Goal: Task Accomplishment & Management: Complete application form

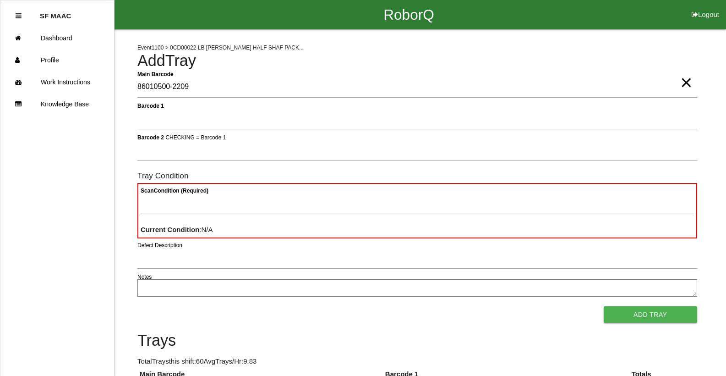
type Barcode "86010500-2209"
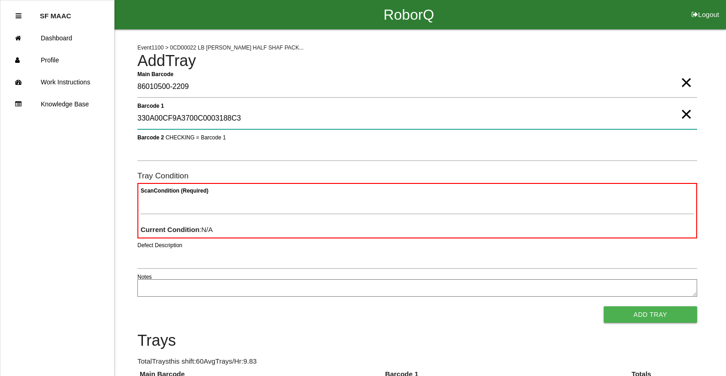
type 1 "330A00CF9A3700C0003188C3"
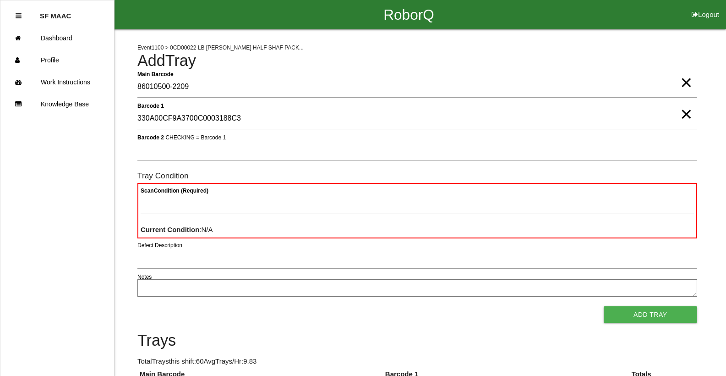
click at [687, 114] on span "×" at bounding box center [686, 105] width 12 height 18
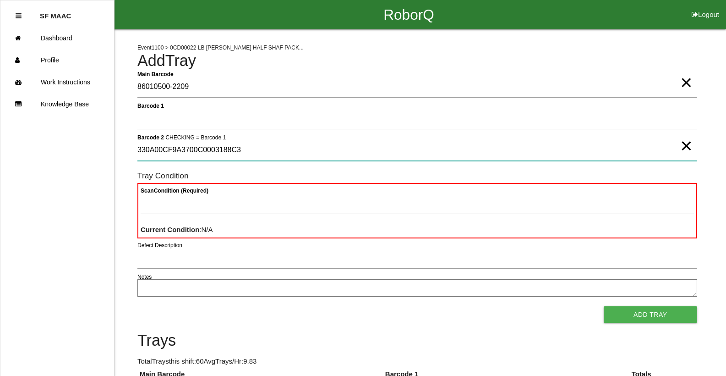
type 2 "330A00CF9A3700C0003188C3"
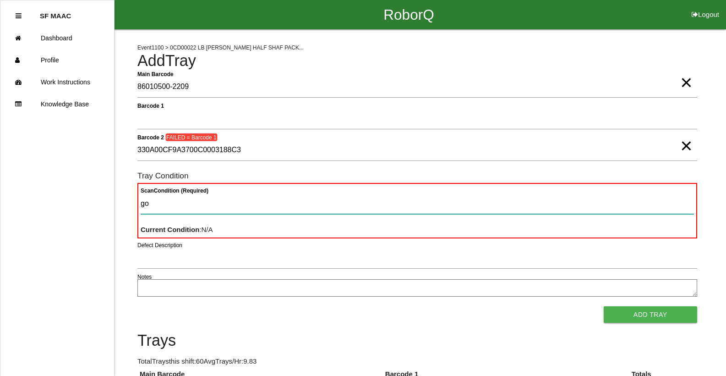
type Condition "goo"
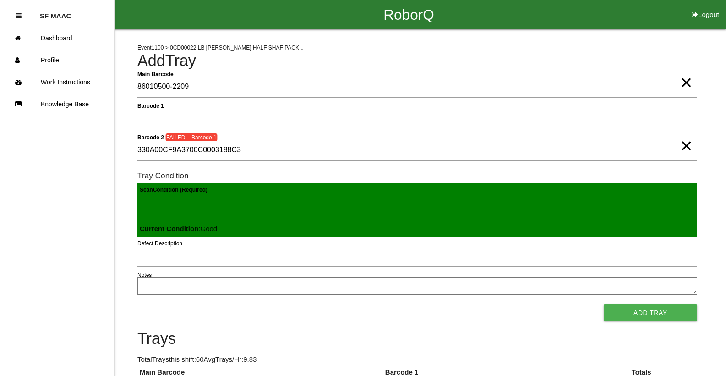
click at [604, 304] on button "Add Tray" at bounding box center [650, 312] width 93 height 16
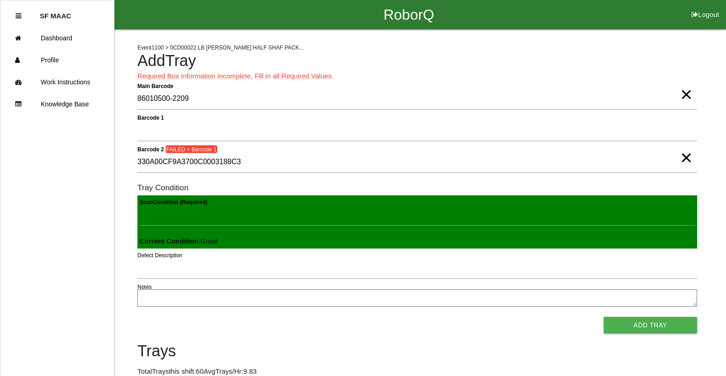
click at [689, 94] on span "×" at bounding box center [686, 85] width 12 height 18
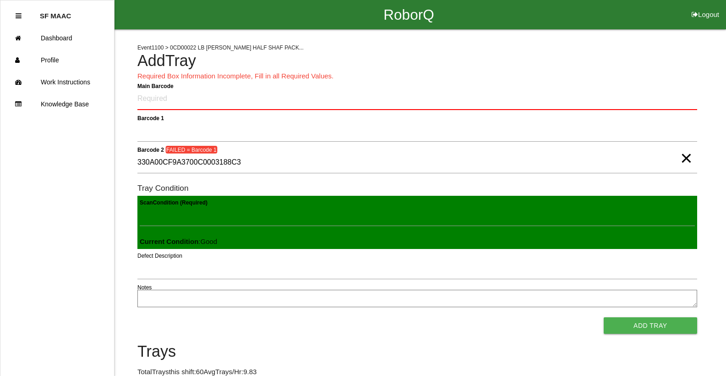
click at [686, 158] on span "×" at bounding box center [686, 149] width 12 height 18
click at [463, 94] on Barcode "Main Barcode" at bounding box center [417, 99] width 560 height 22
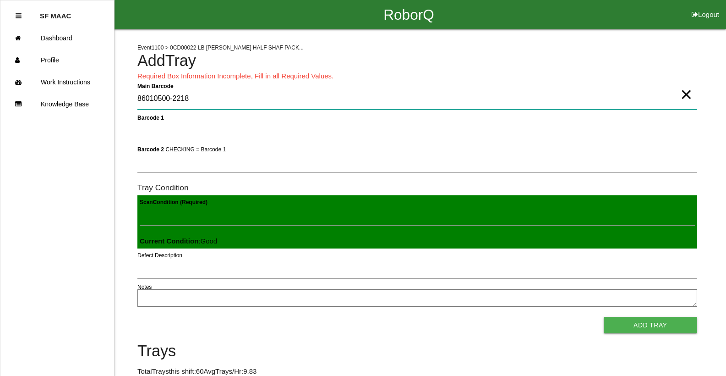
type Barcode "86010500-2218"
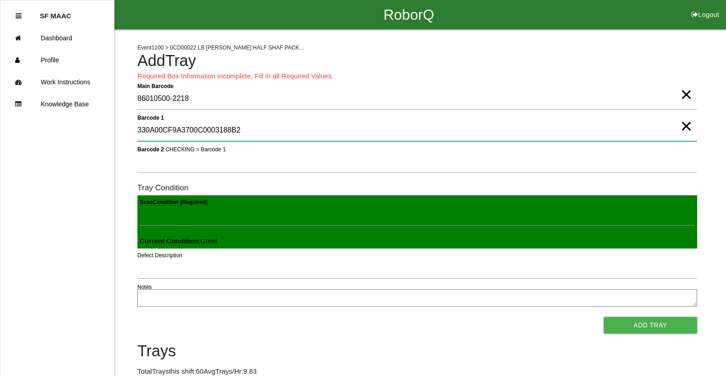
type 1 "330A00CF9A3700C0003188B2"
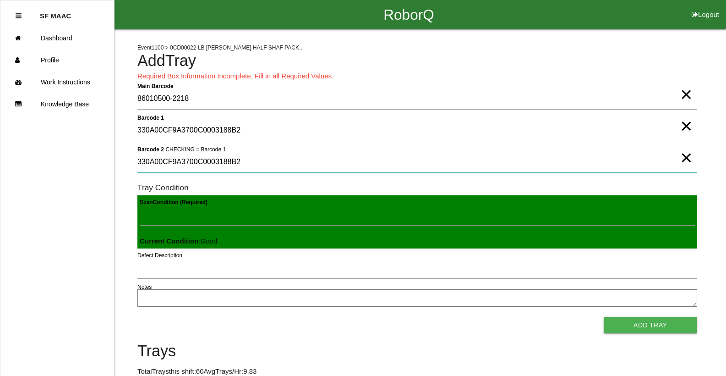
type 2 "330A00CF9A3700C0003188B2"
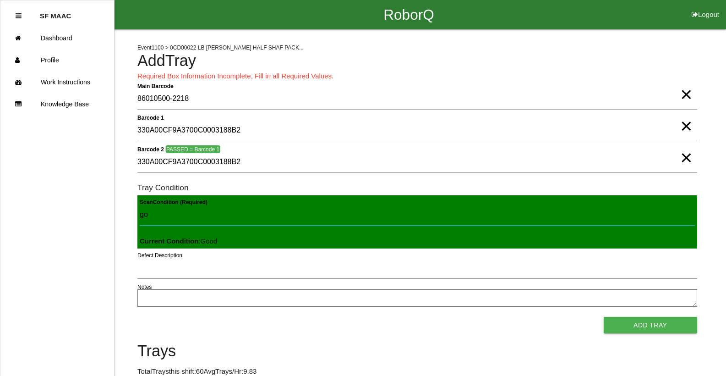
type Condition "goo"
click button "Add Tray" at bounding box center [650, 325] width 93 height 16
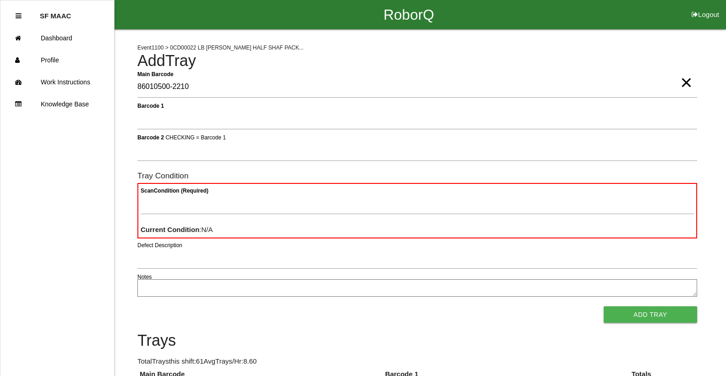
type Barcode "86010500-2210"
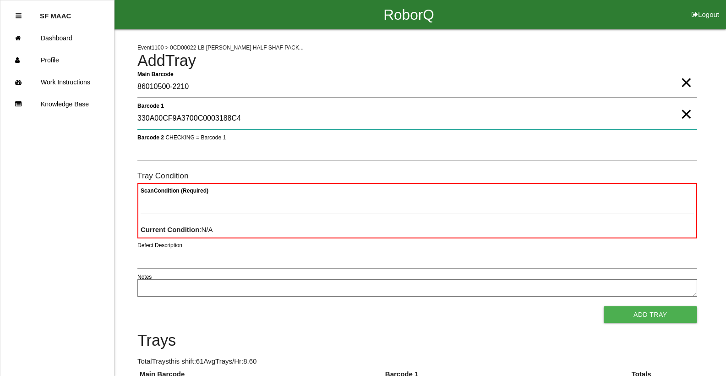
type 1 "330A00CF9A3700C0003188C4"
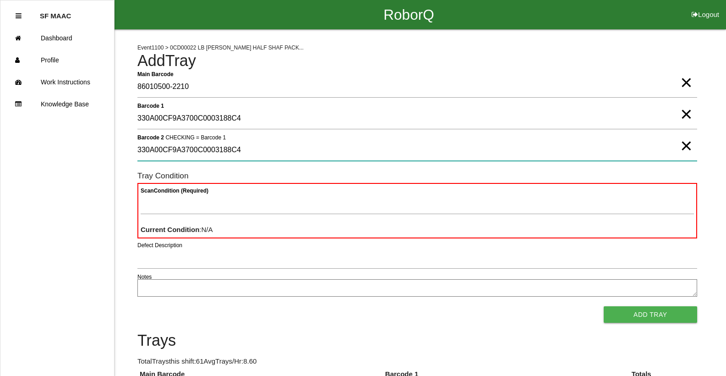
type 2 "330A00CF9A3700C0003188C4"
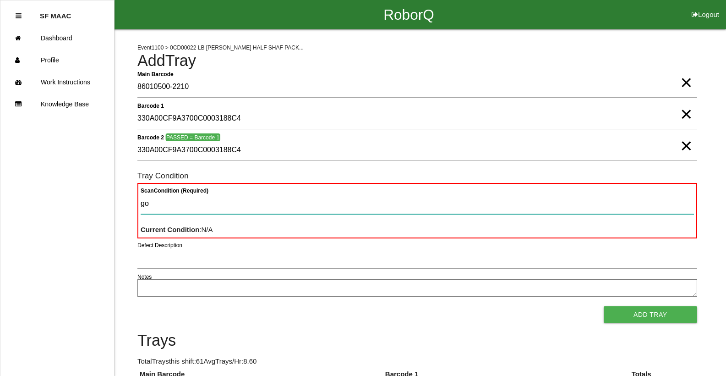
type Condition "goo"
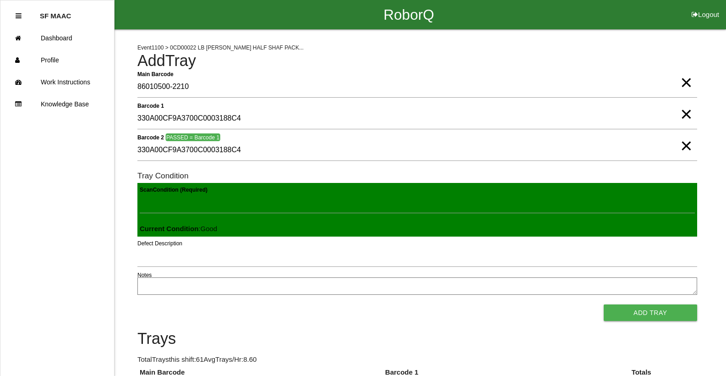
click at [604, 304] on button "Add Tray" at bounding box center [650, 312] width 93 height 16
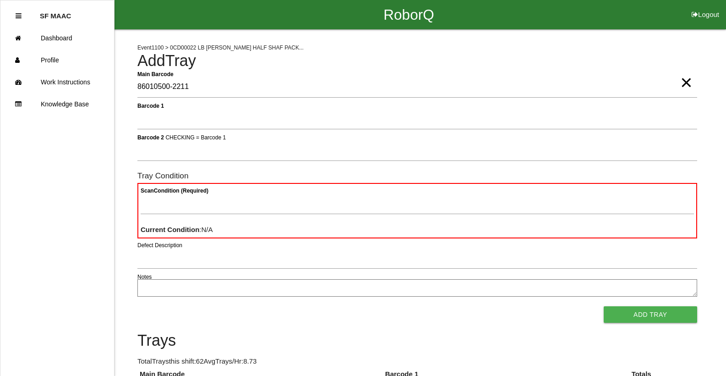
type Barcode "86010500-2211"
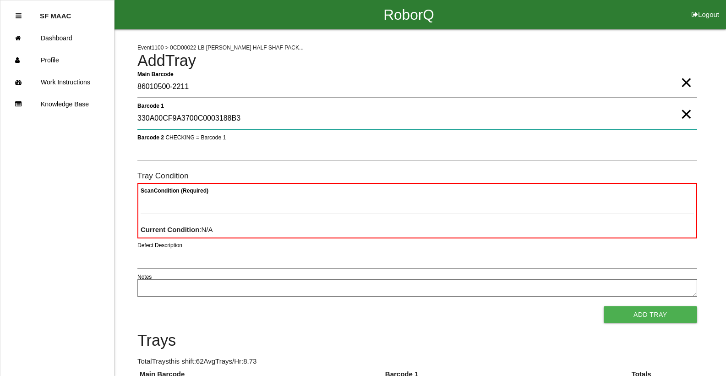
type 1 "330A00CF9A3700C0003188B3"
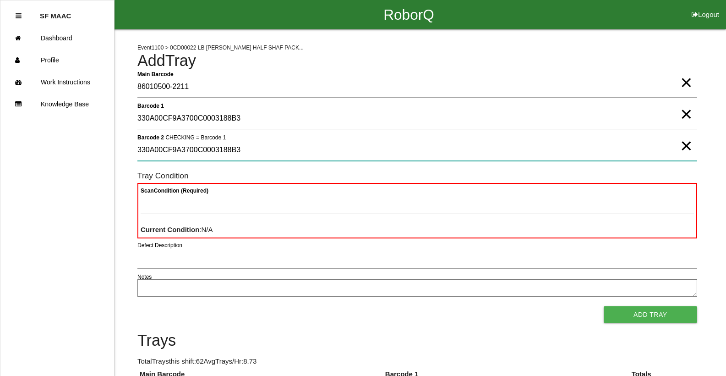
type 2 "330A00CF9A3700C0003188B3"
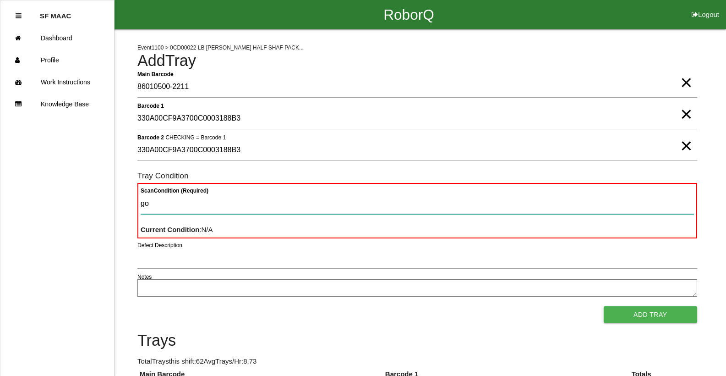
type Condition "goo"
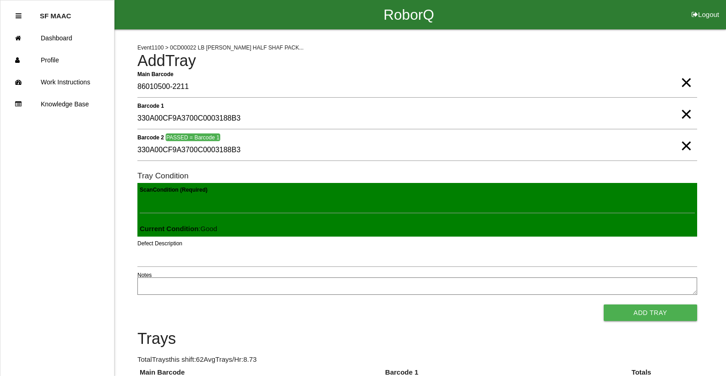
click at [604, 304] on button "Add Tray" at bounding box center [650, 312] width 93 height 16
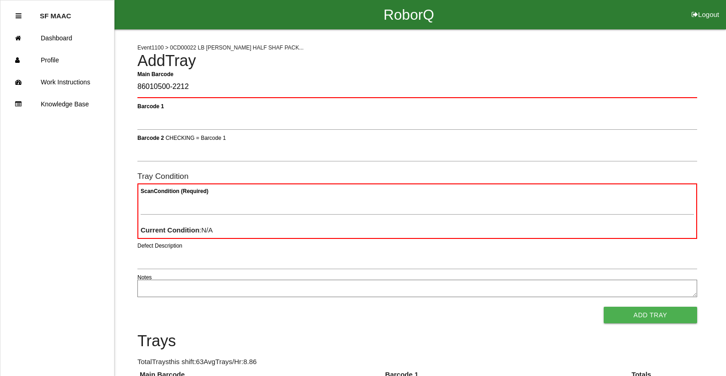
type Barcode "86010500-2212"
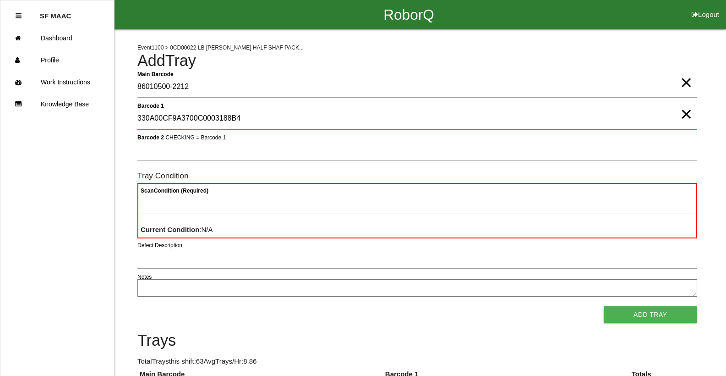
type 1 "330A00CF9A3700C0003188B4"
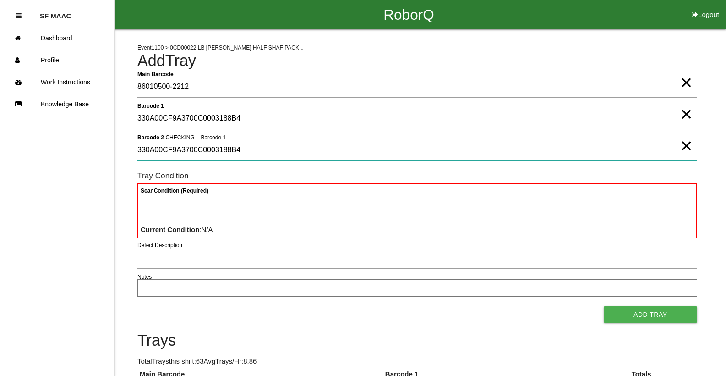
type 2 "330A00CF9A3700C0003188B4"
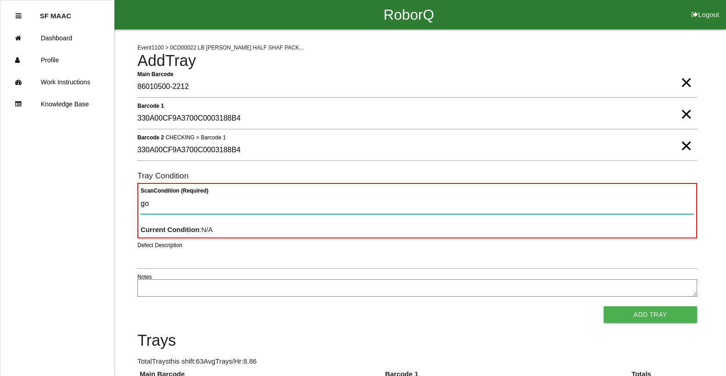
type Condition "goo"
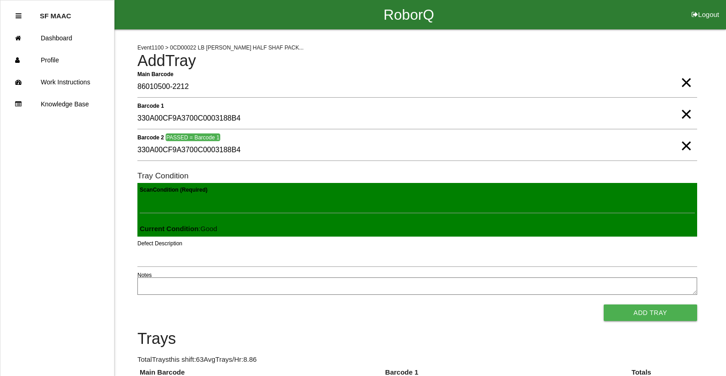
click at [604, 304] on button "Add Tray" at bounding box center [650, 312] width 93 height 16
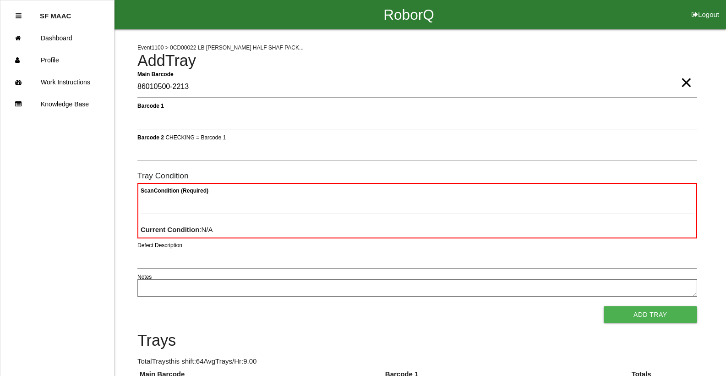
type Barcode "86010500-2213"
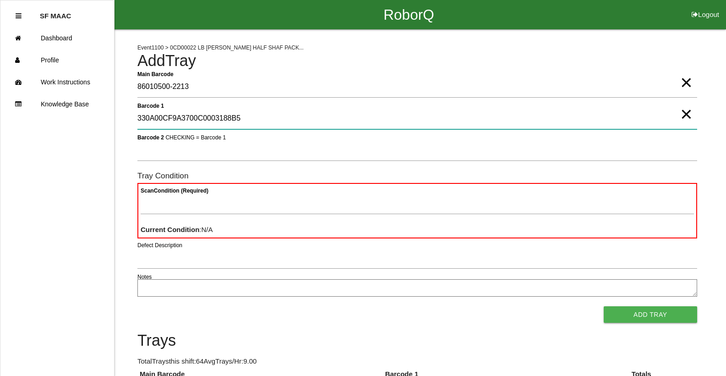
type 1 "330A00CF9A3700C0003188B5"
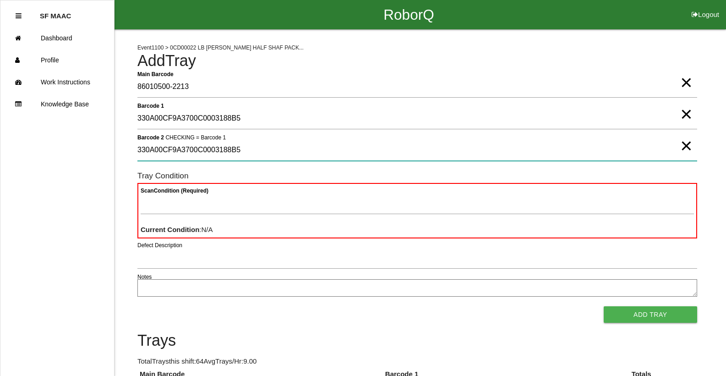
type 2 "330A00CF9A3700C0003188B5"
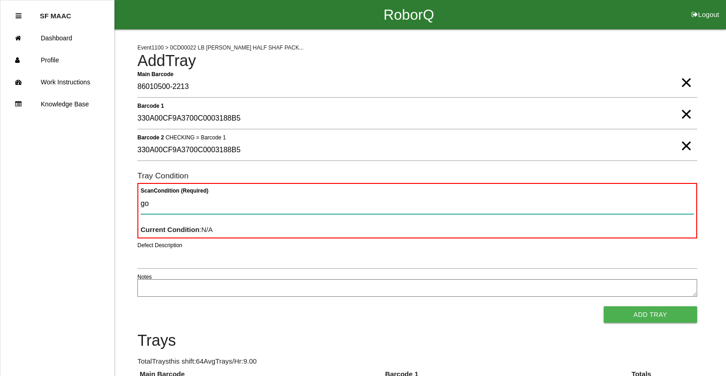
type Condition "goo"
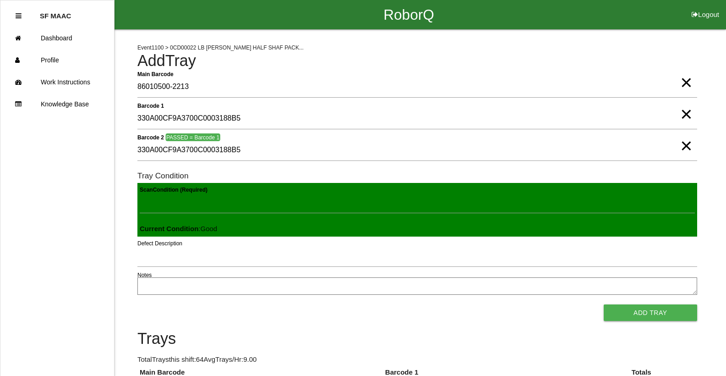
click at [604, 304] on button "Add Tray" at bounding box center [650, 312] width 93 height 16
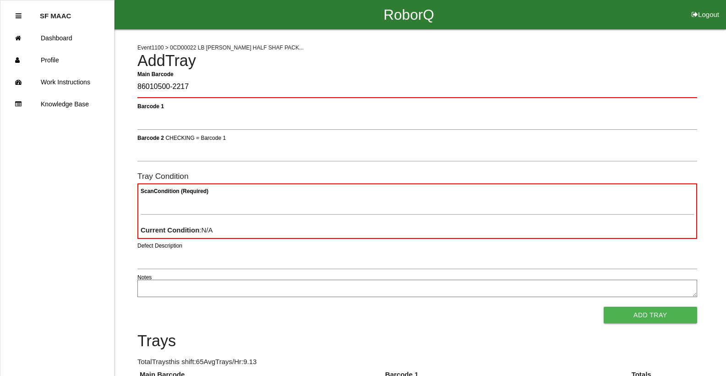
type Barcode "86010500-2217"
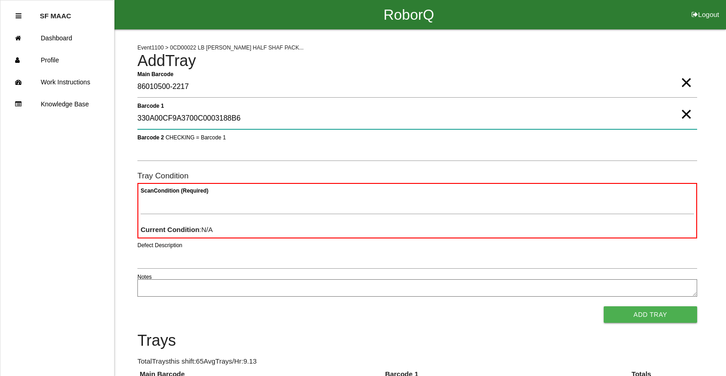
type 1 "330A00CF9A3700C0003188B6"
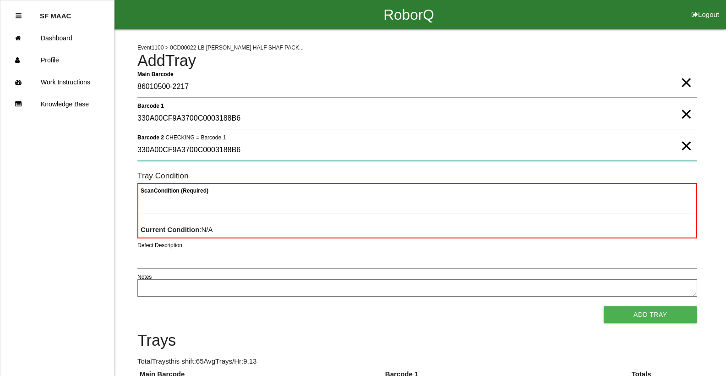
type 2 "330A00CF9A3700C0003188B6"
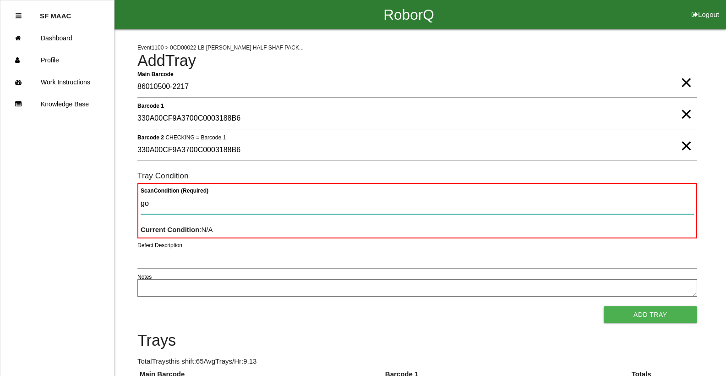
type Condition "goo"
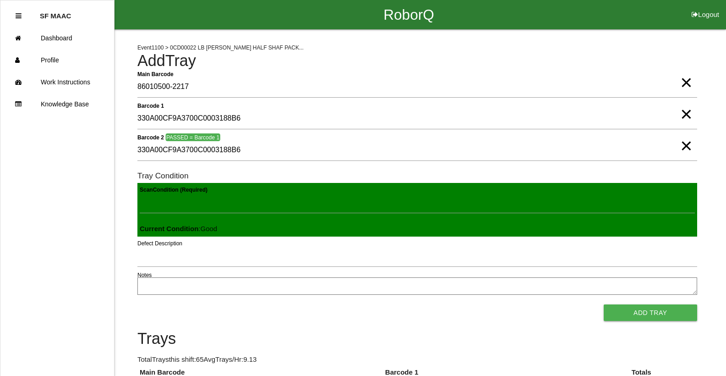
click at [604, 304] on button "Add Tray" at bounding box center [650, 312] width 93 height 16
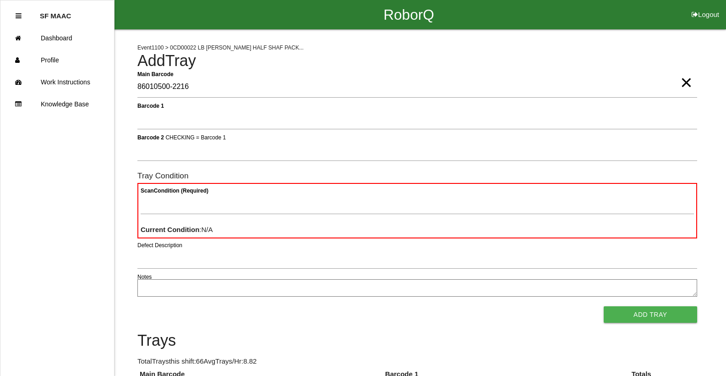
type Barcode "86010500-2216"
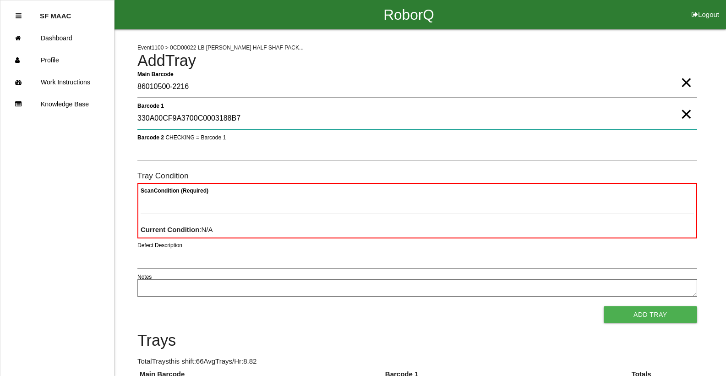
type 1 "330A00CF9A3700C0003188B7"
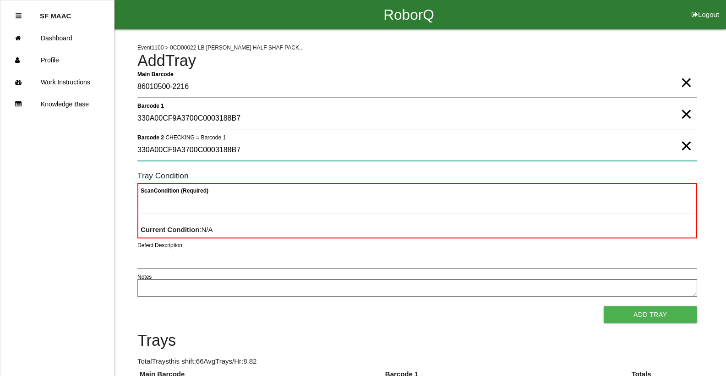
type 2 "330A00CF9A3700C0003188B7"
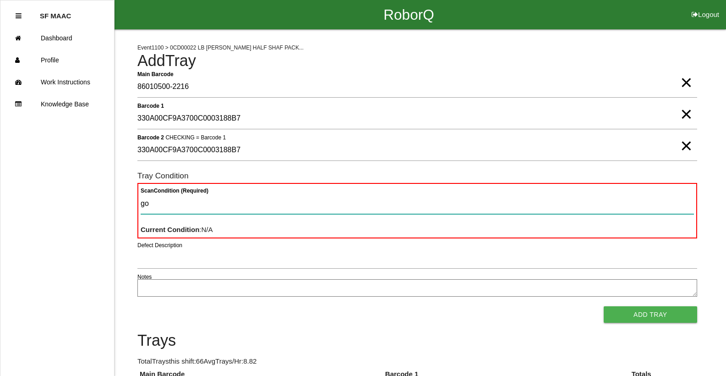
type Condition "goo"
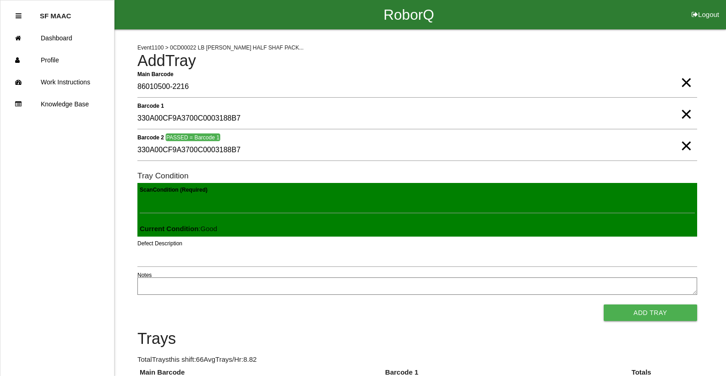
click at [604, 304] on button "Add Tray" at bounding box center [650, 312] width 93 height 16
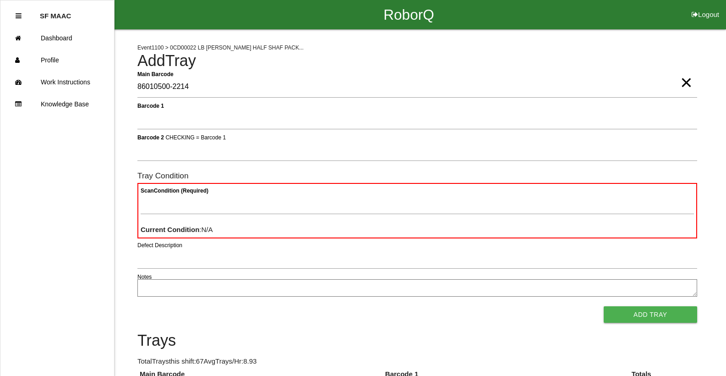
type Barcode "86010500-2214"
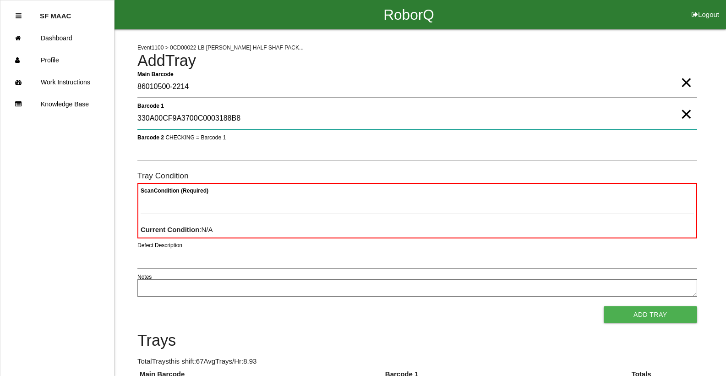
type 1 "330A00CF9A3700C0003188B8"
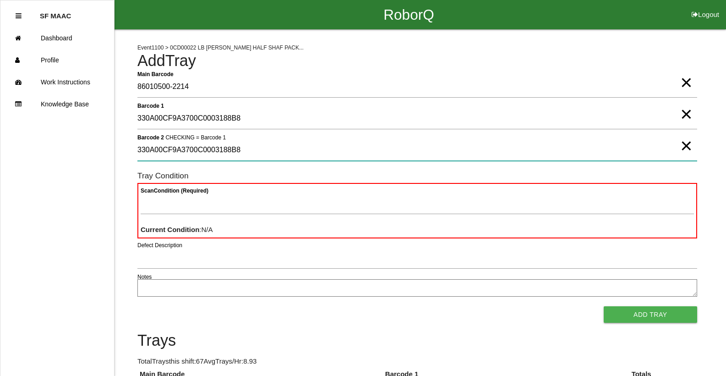
type 2 "330A00CF9A3700C0003188B8"
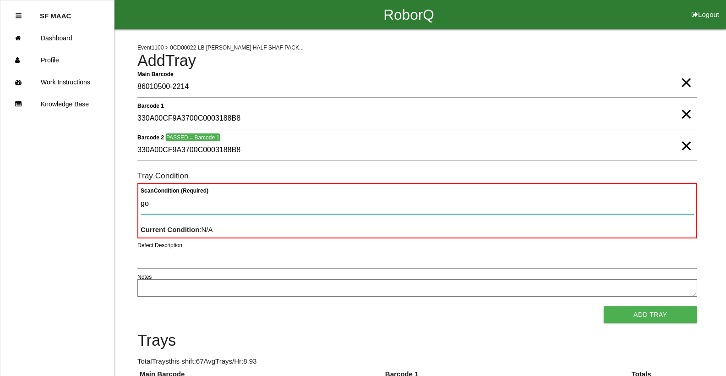
type Condition "goo"
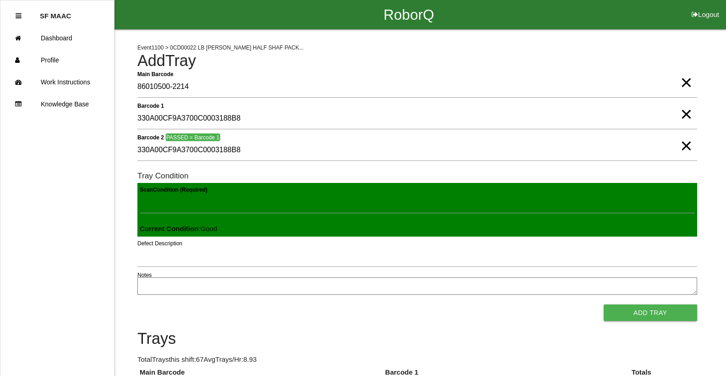
click at [604, 304] on button "Add Tray" at bounding box center [650, 312] width 93 height 16
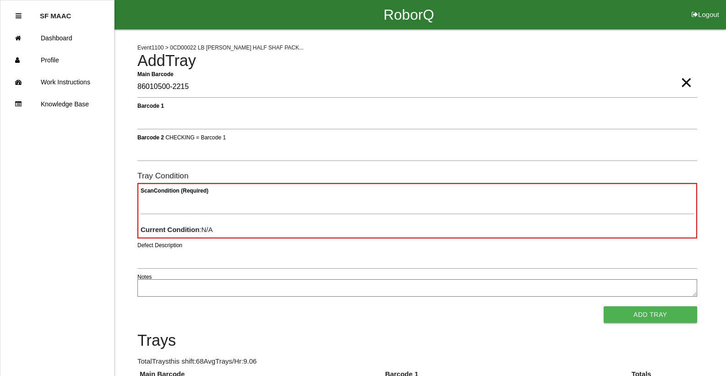
type Barcode "86010500-2215"
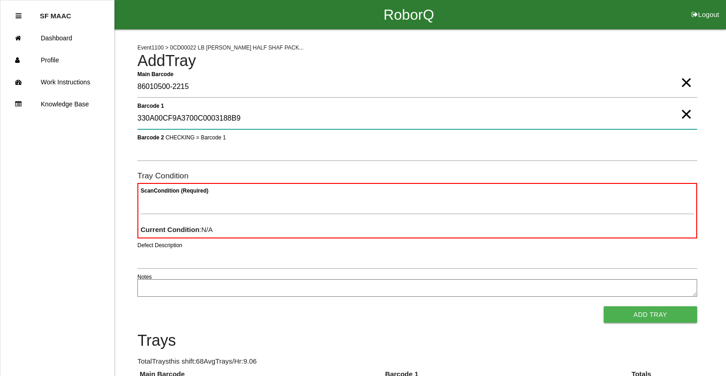
type 1 "330A00CF9A3700C0003188B9"
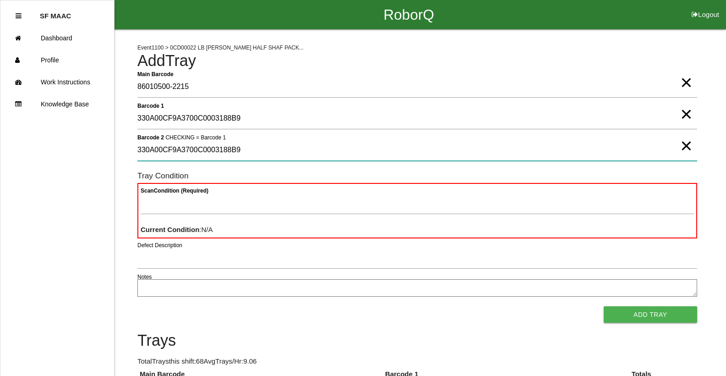
type 2 "330A00CF9A3700C0003188B9"
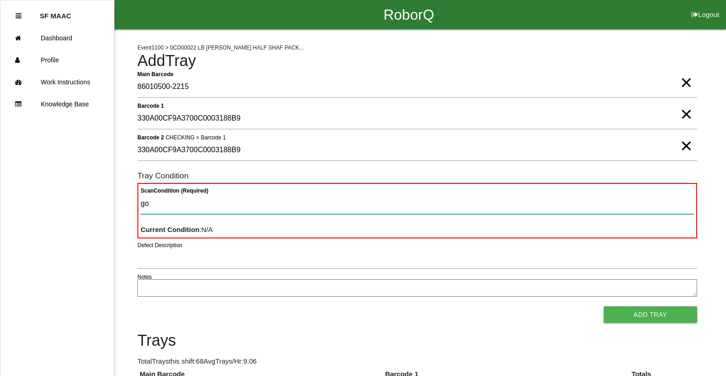
type Condition "goo"
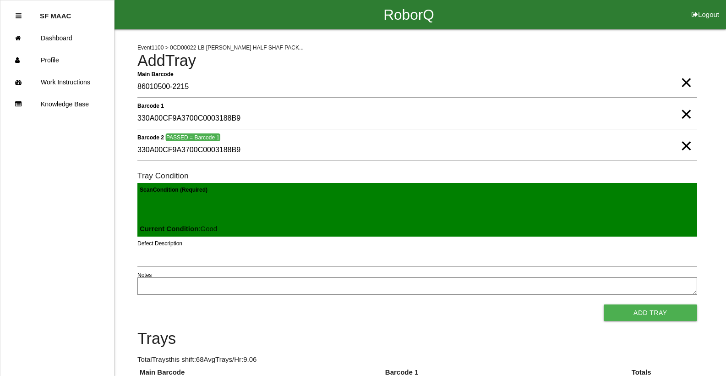
click at [604, 304] on button "Add Tray" at bounding box center [650, 312] width 93 height 16
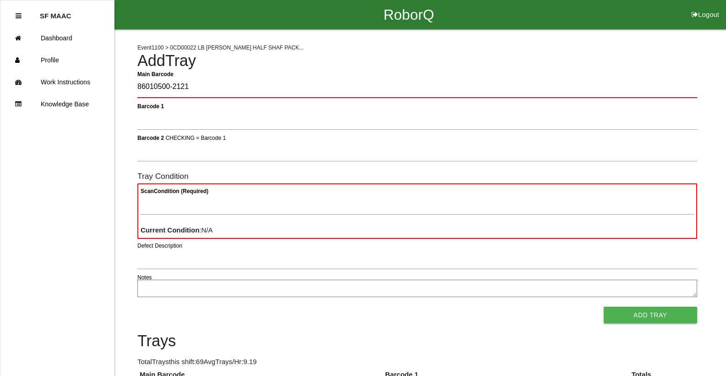
type Barcode "86010500-2121"
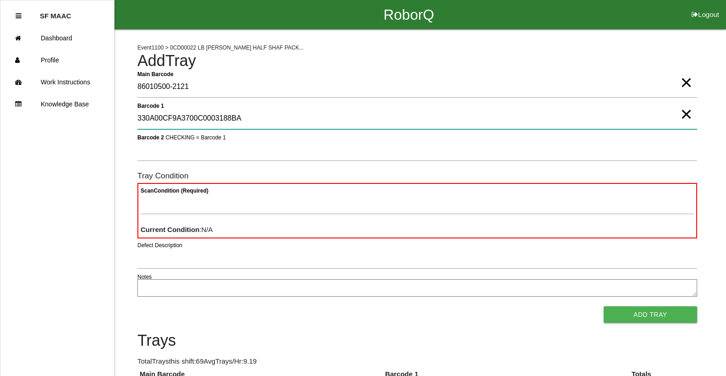
type 1 "330A00CF9A3700C0003188BA"
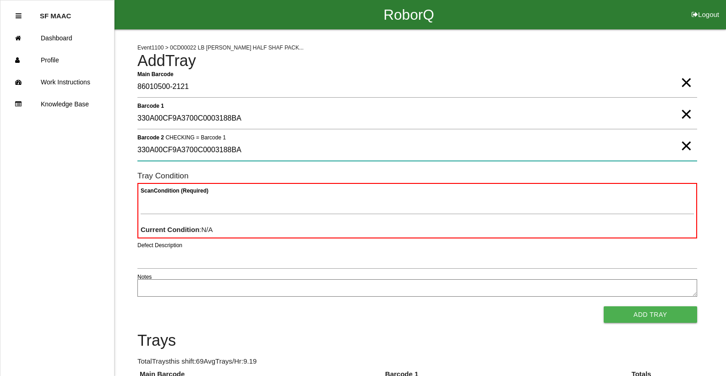
type 2 "330A00CF9A3700C0003188BA"
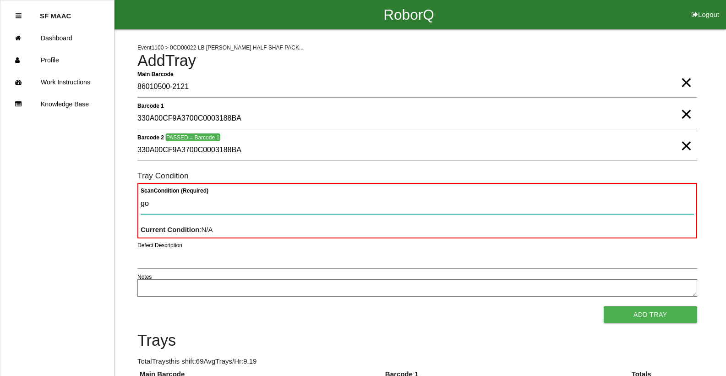
type Condition "goo"
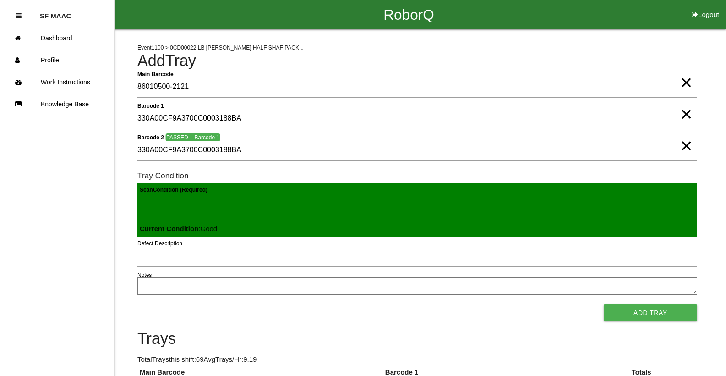
click at [604, 304] on button "Add Tray" at bounding box center [650, 312] width 93 height 16
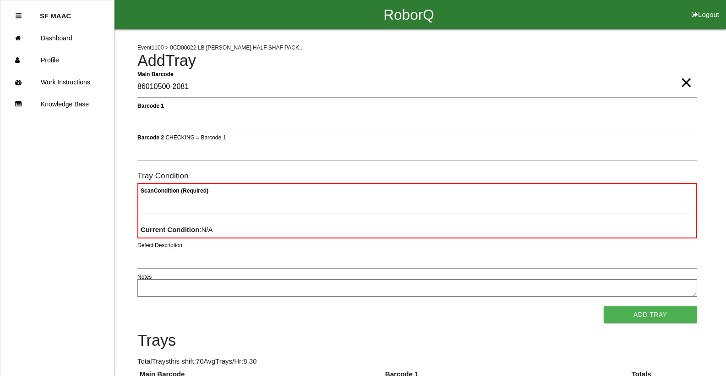
type Barcode "86010500-2081"
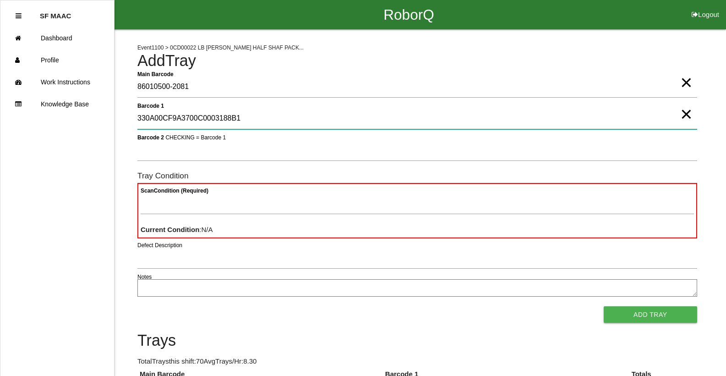
type 1 "330A00CF9A3700C0003188B1"
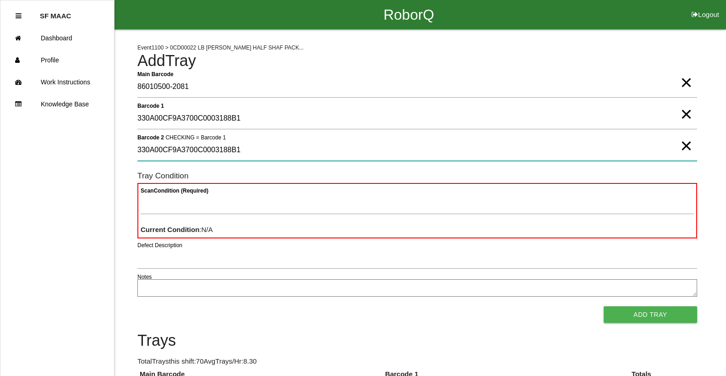
type 2 "330A00CF9A3700C0003188B1"
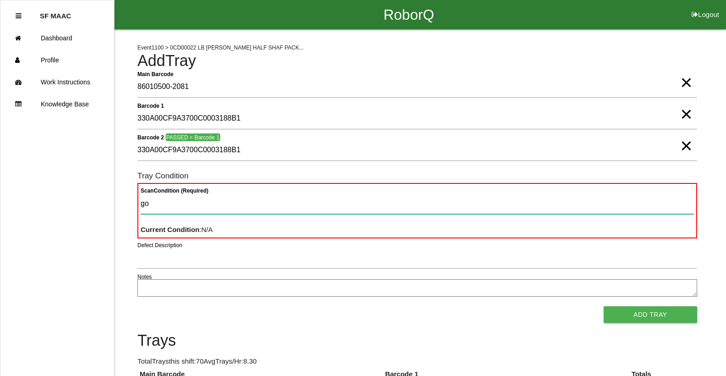
type Condition "goo"
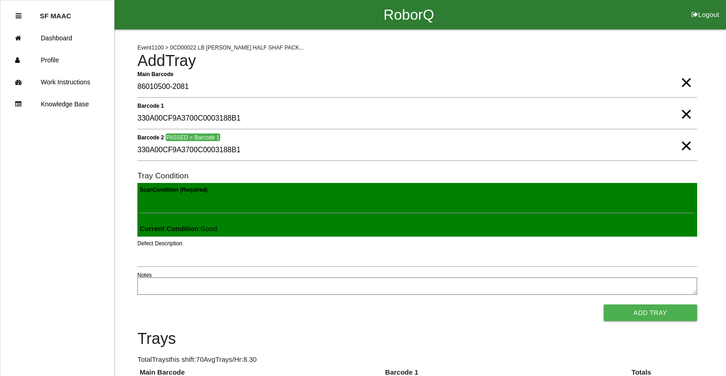
click at [604, 304] on button "Add Tray" at bounding box center [650, 312] width 93 height 16
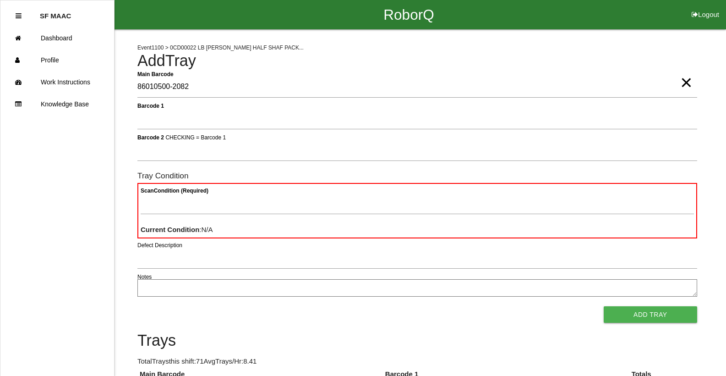
type Barcode "86010500-2082"
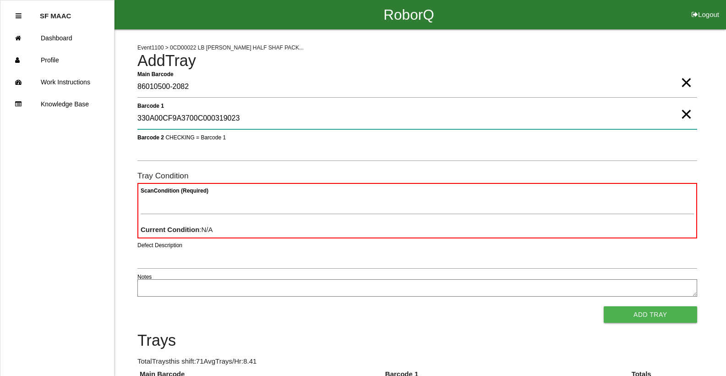
type 1 "330A00CF9A3700C000319023"
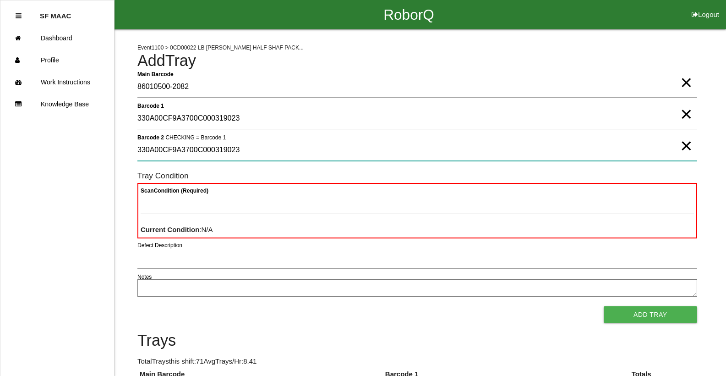
type 2 "330A00CF9A3700C000319023"
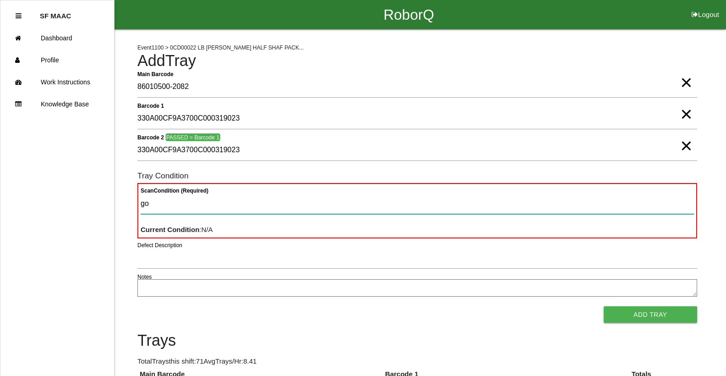
type Condition "goo"
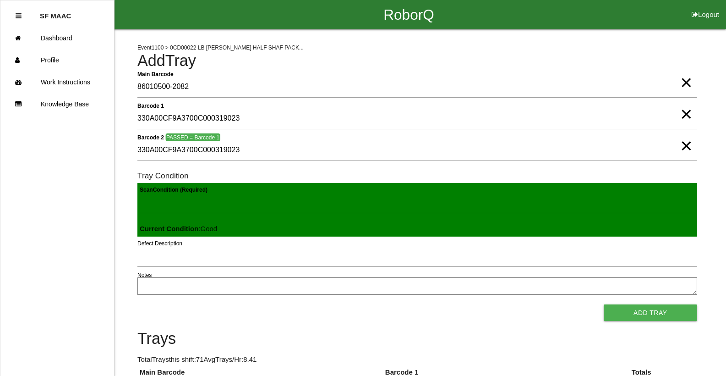
click at [604, 304] on button "Add Tray" at bounding box center [650, 312] width 93 height 16
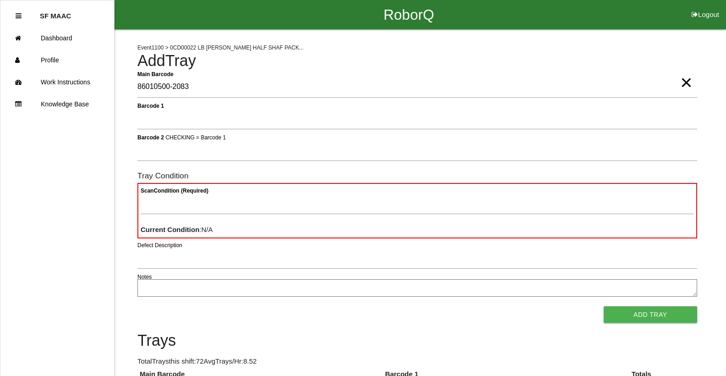
type Barcode "86010500-2083"
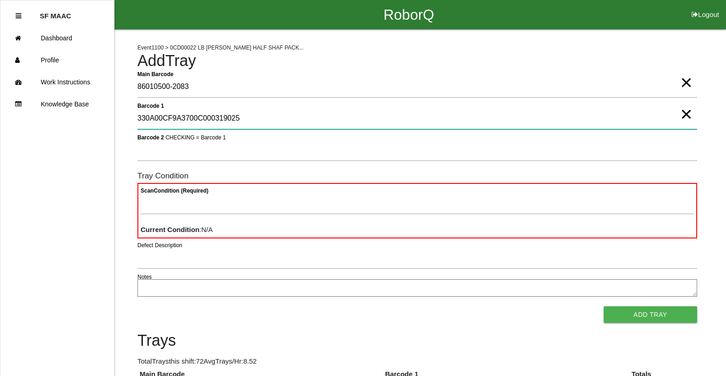
type 1 "330A00CF9A3700C000319025"
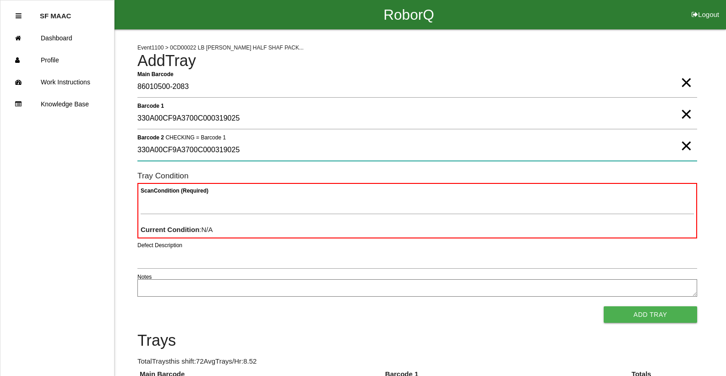
type 2 "330A00CF9A3700C000319025"
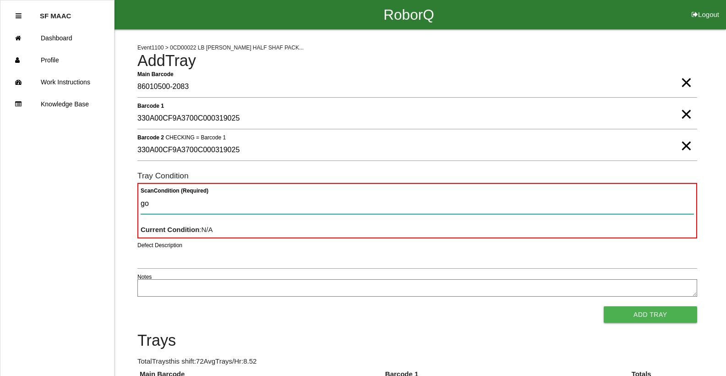
type Condition "goo"
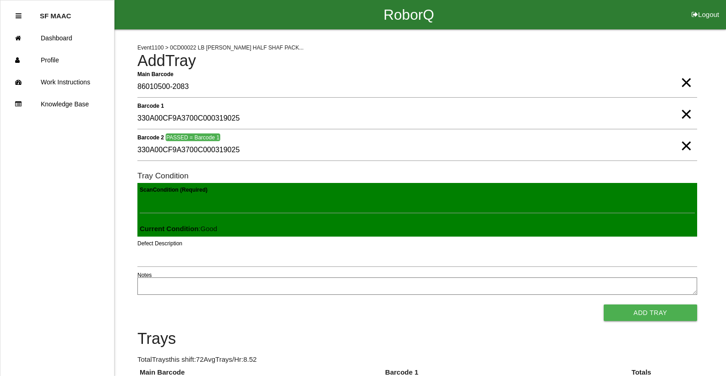
click at [604, 304] on button "Add Tray" at bounding box center [650, 312] width 93 height 16
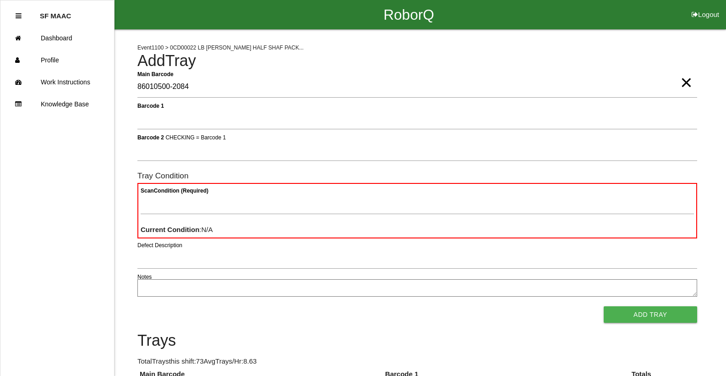
type Barcode "86010500-2084"
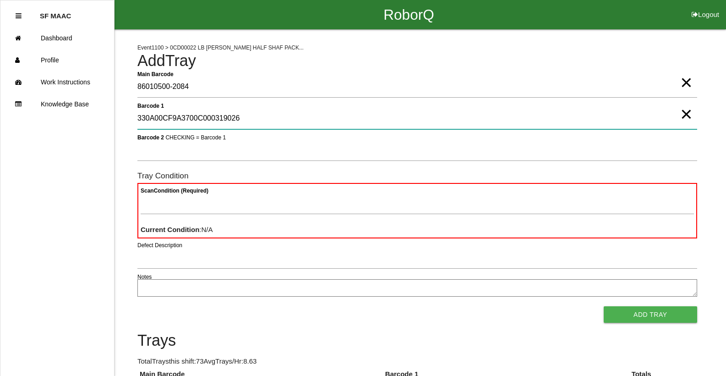
type 1 "330A00CF9A3700C000319026"
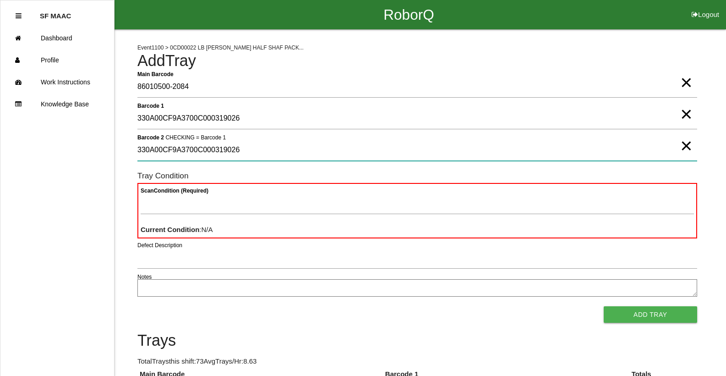
type 2 "330A00CF9A3700C000319026"
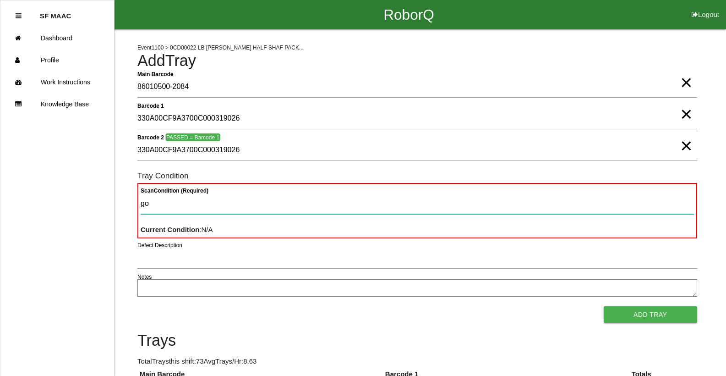
type Condition "goo"
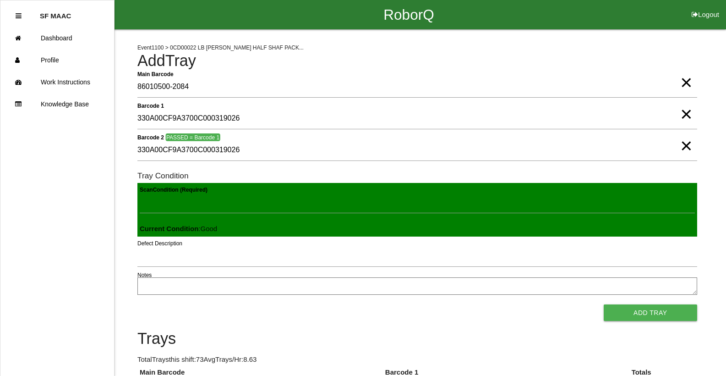
click at [604, 304] on button "Add Tray" at bounding box center [650, 312] width 93 height 16
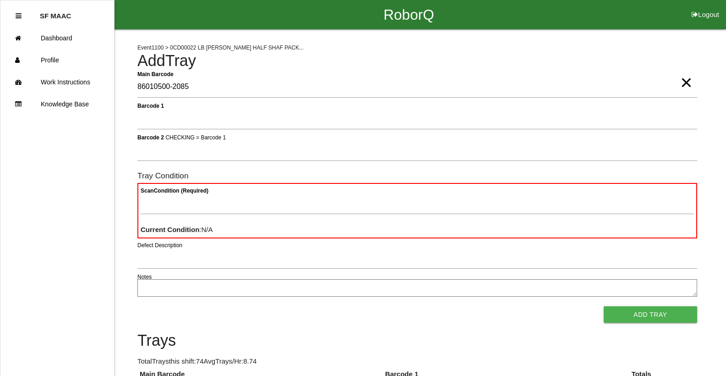
type Barcode "86010500-2085"
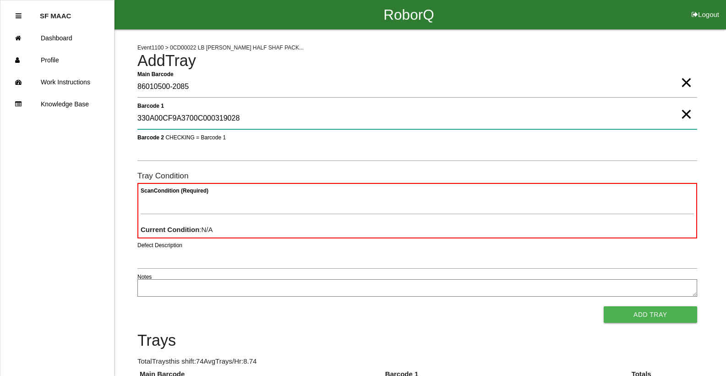
type 1 "330A00CF9A3700C000319028"
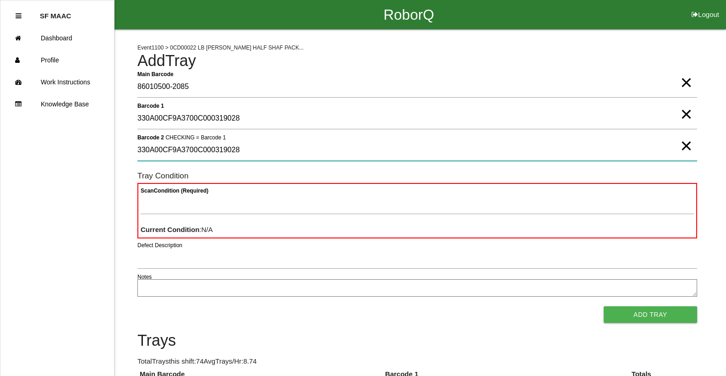
type 2 "330A00CF9A3700C000319028"
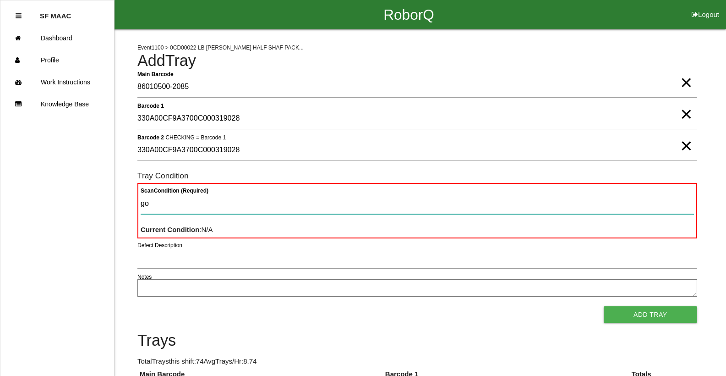
type Condition "goo"
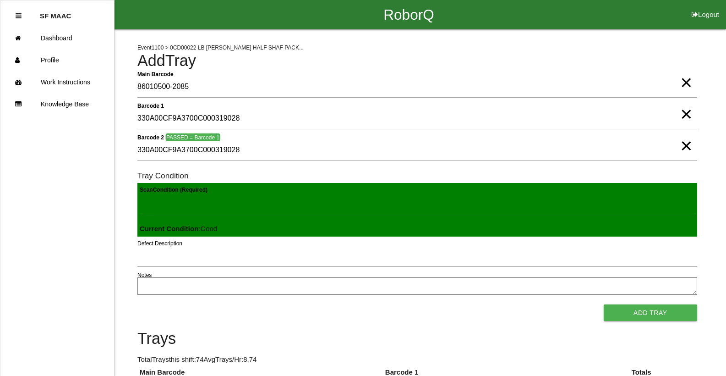
click at [604, 304] on button "Add Tray" at bounding box center [650, 312] width 93 height 16
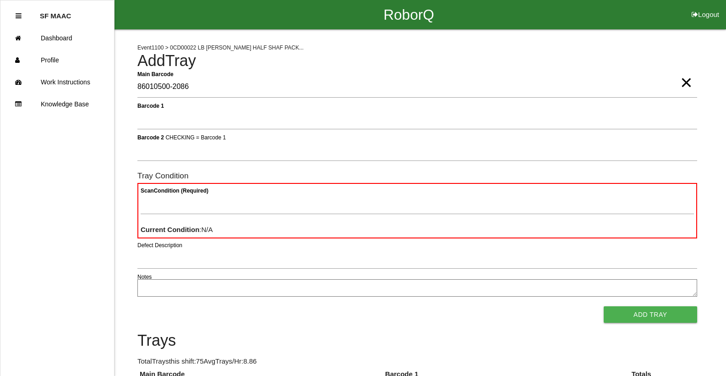
type Barcode "86010500-2086"
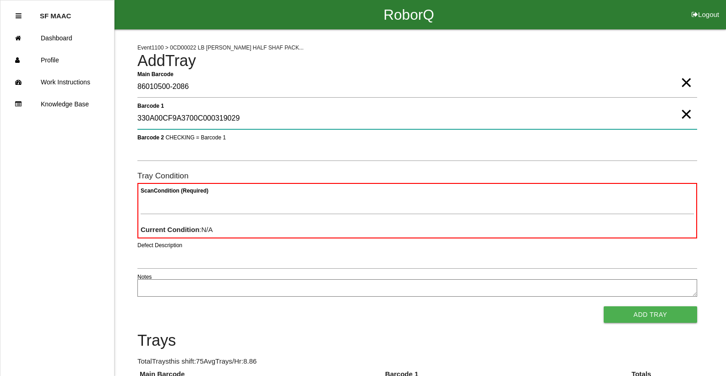
type 1 "330A00CF9A3700C000319029"
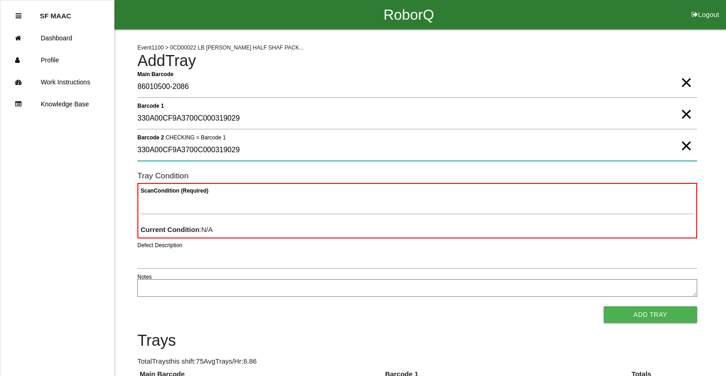
type 2 "330A00CF9A3700C000319029"
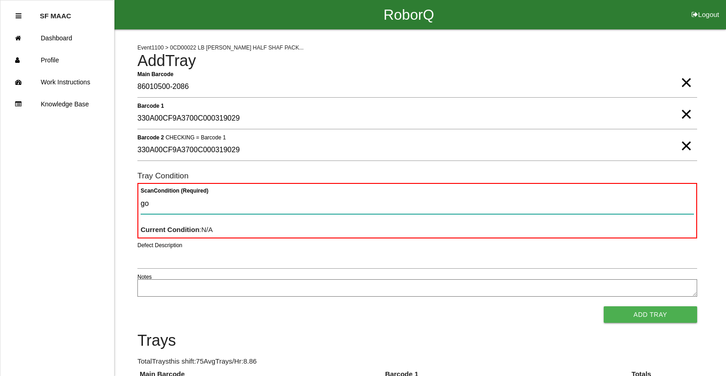
type Condition "goo"
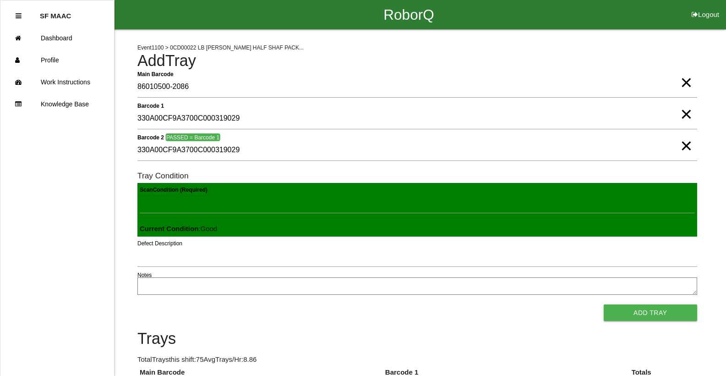
click button "Add Tray" at bounding box center [650, 312] width 93 height 16
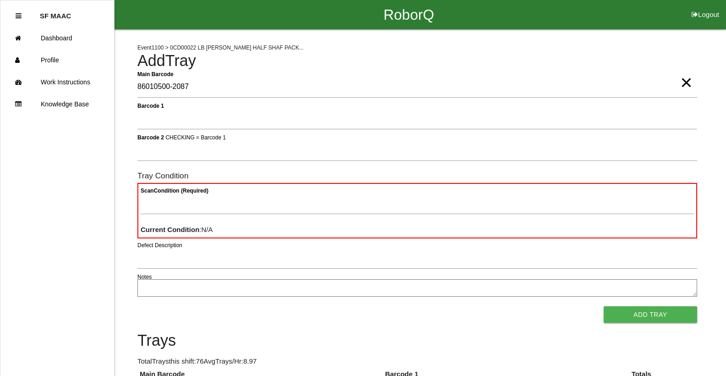
type Barcode "86010500-2087"
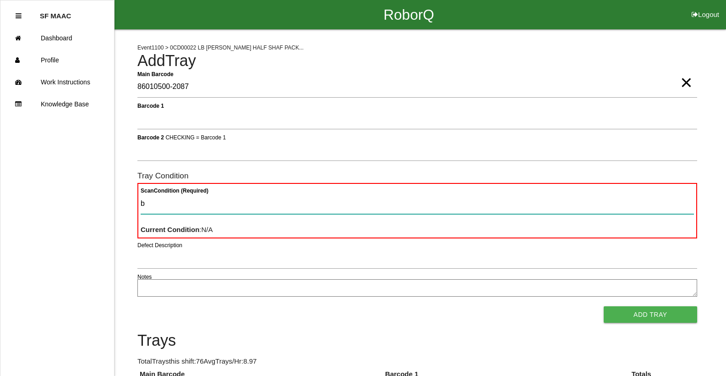
type Condition "ba"
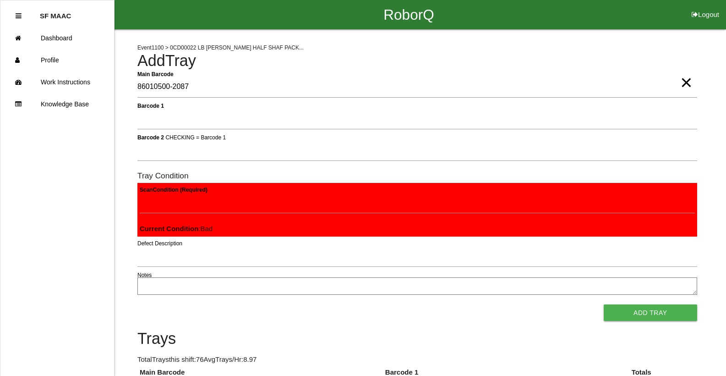
click at [604, 304] on button "Add Tray" at bounding box center [650, 312] width 93 height 16
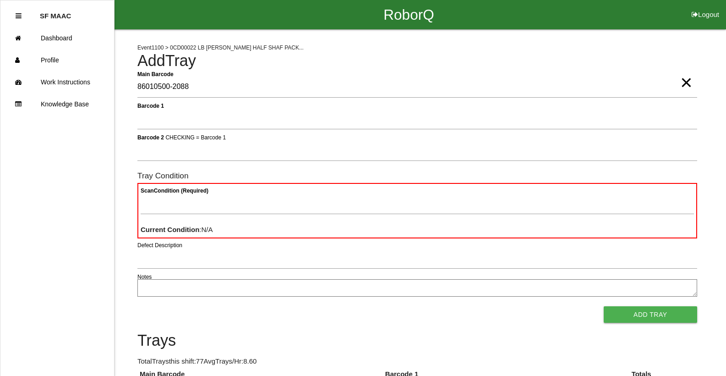
type Barcode "86010500-2088"
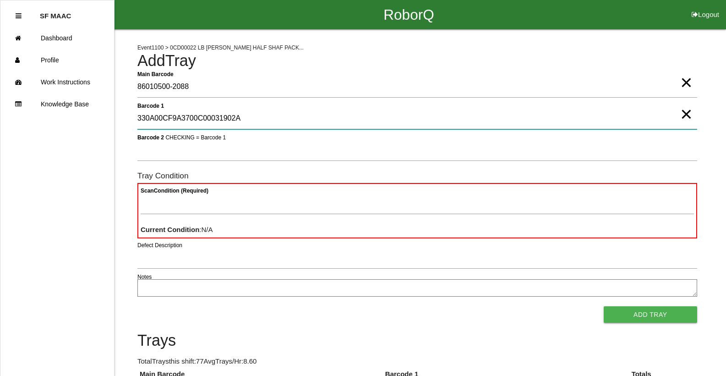
type 1 "330A00CF9A3700C00031902A"
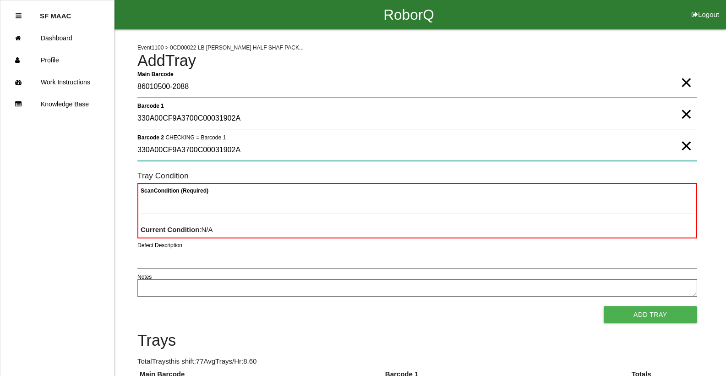
type 2 "330A00CF9A3700C00031902A"
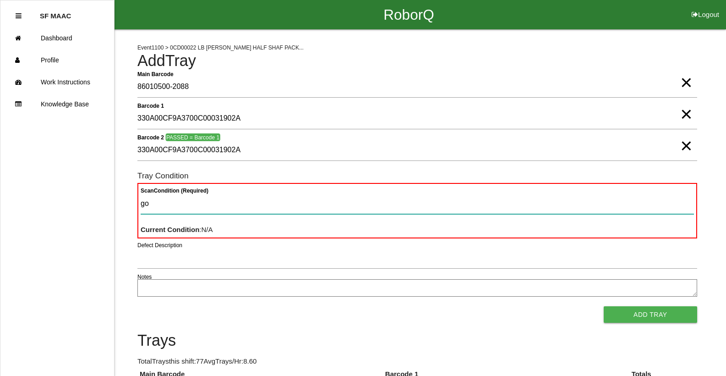
type Condition "goo"
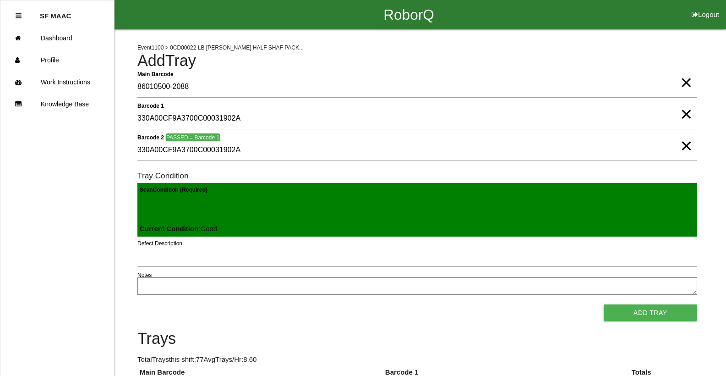
click at [604, 304] on button "Add Tray" at bounding box center [650, 312] width 93 height 16
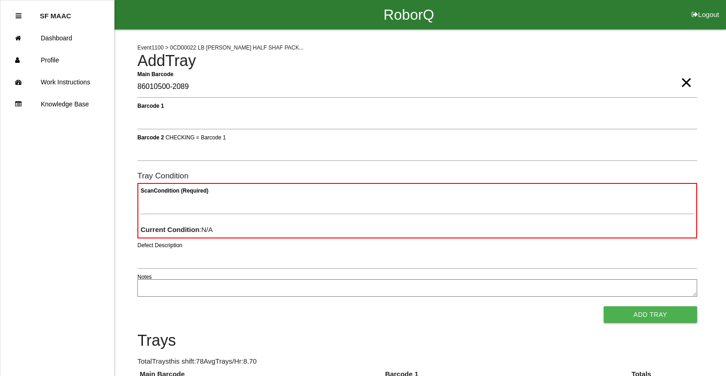
type Barcode "86010500-2089"
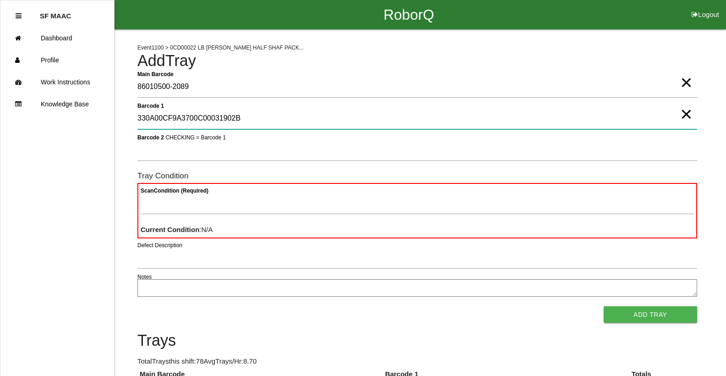
type 1 "330A00CF9A3700C00031902B"
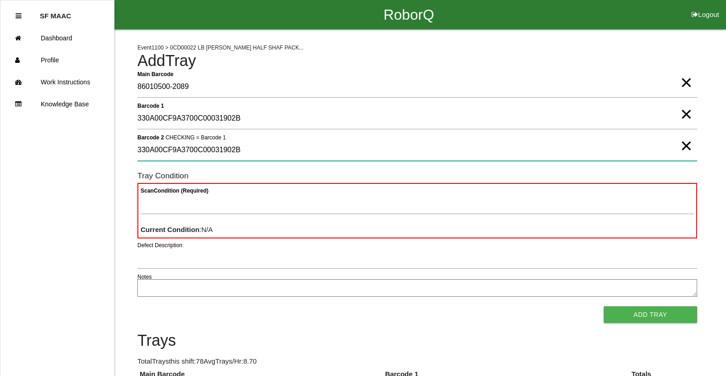
type 2 "330A00CF9A3700C00031902B"
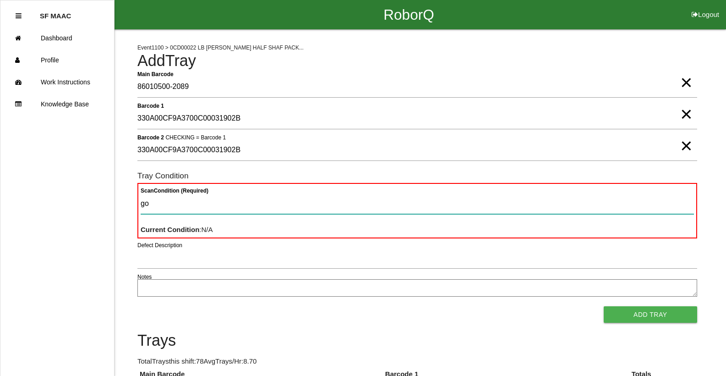
type Condition "goo"
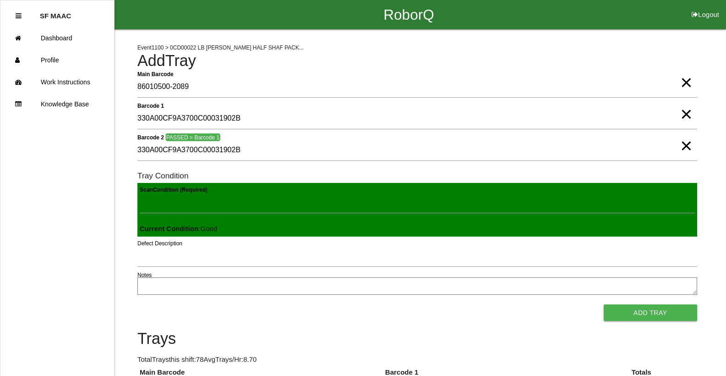
click at [604, 304] on button "Add Tray" at bounding box center [650, 312] width 93 height 16
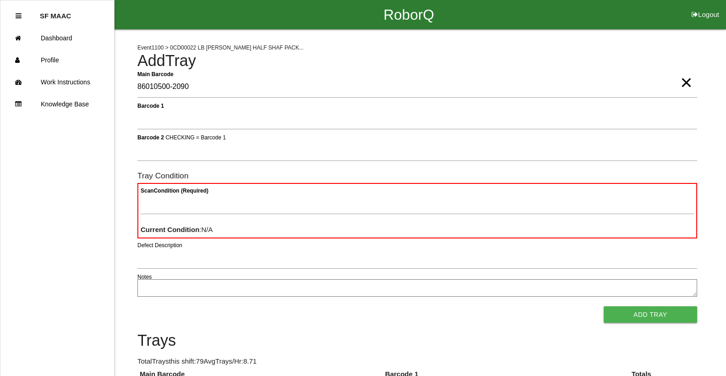
type Barcode "86010500-2090"
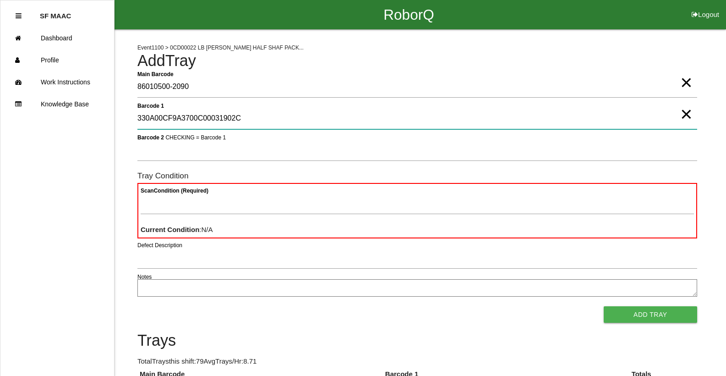
type 1 "330A00CF9A3700C00031902C"
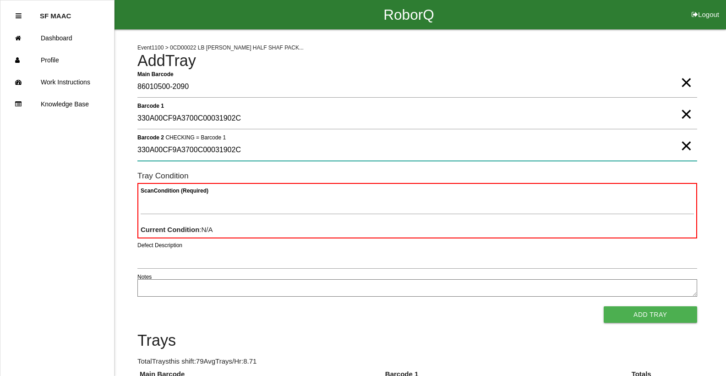
type 2 "330A00CF9A3700C00031902C"
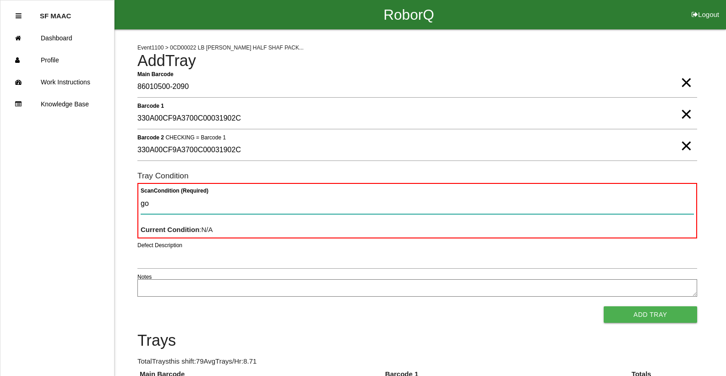
type Condition "goo"
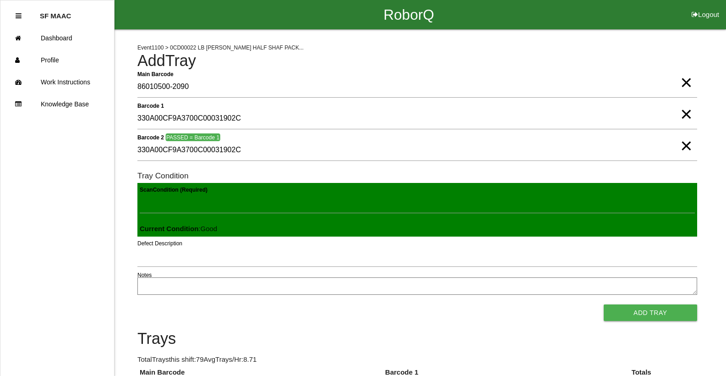
click at [604, 304] on button "Add Tray" at bounding box center [650, 312] width 93 height 16
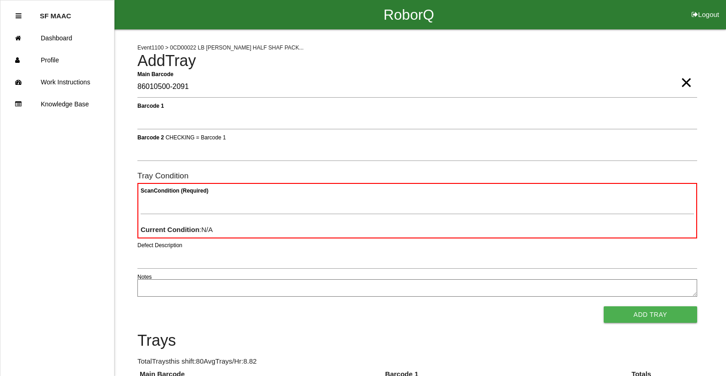
type Barcode "86010500-2091"
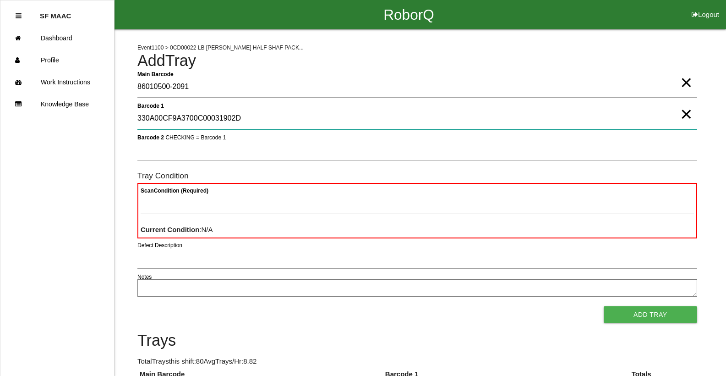
type 1 "330A00CF9A3700C00031902D"
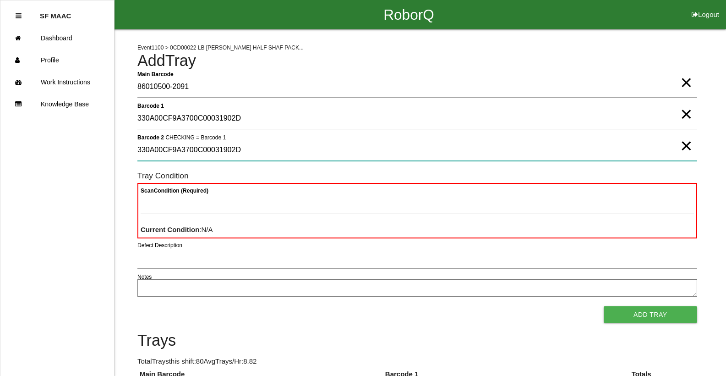
type 2 "330A00CF9A3700C00031902D"
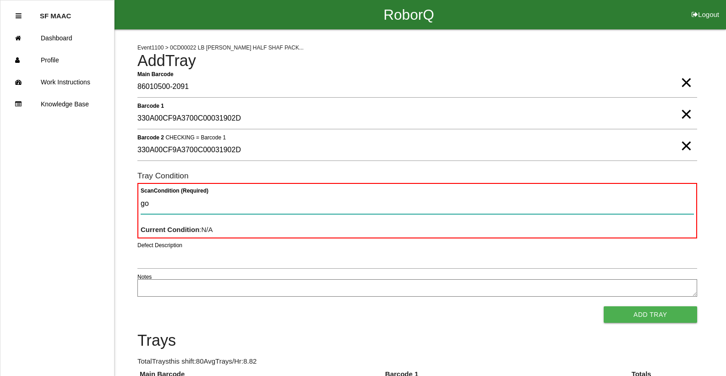
type Condition "goo"
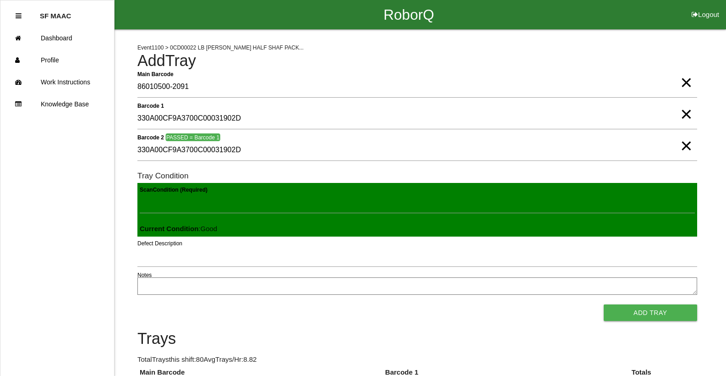
click at [604, 304] on button "Add Tray" at bounding box center [650, 312] width 93 height 16
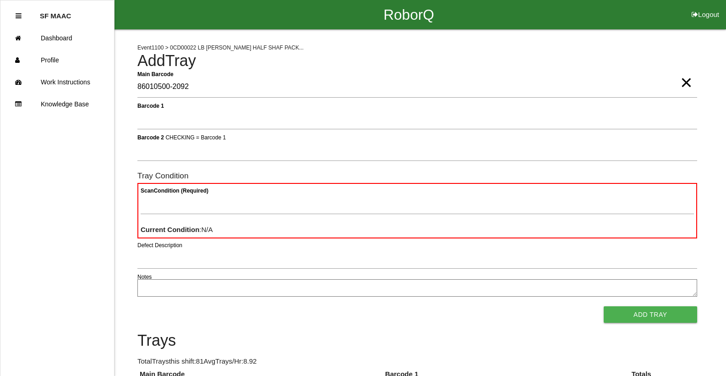
type Barcode "86010500-2092"
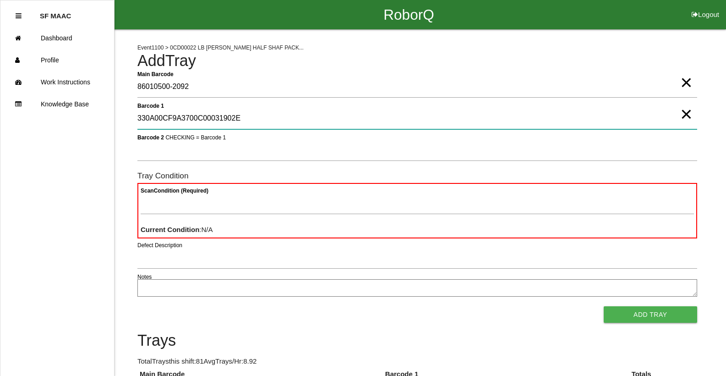
type 1 "330A00CF9A3700C00031902E"
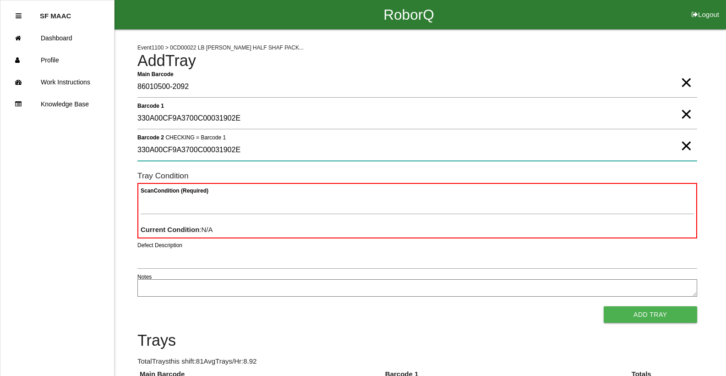
type 2 "330A00CF9A3700C00031902E"
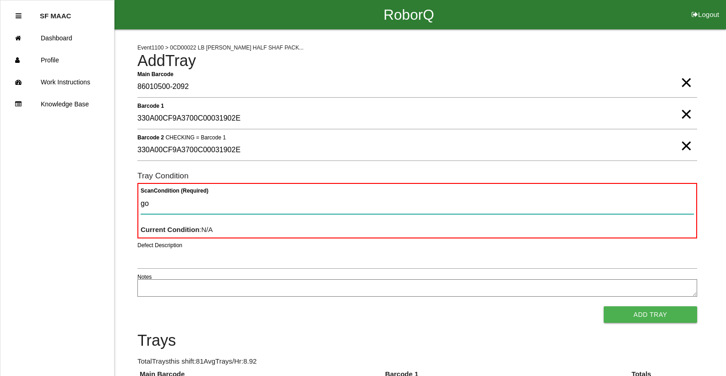
type Condition "goo"
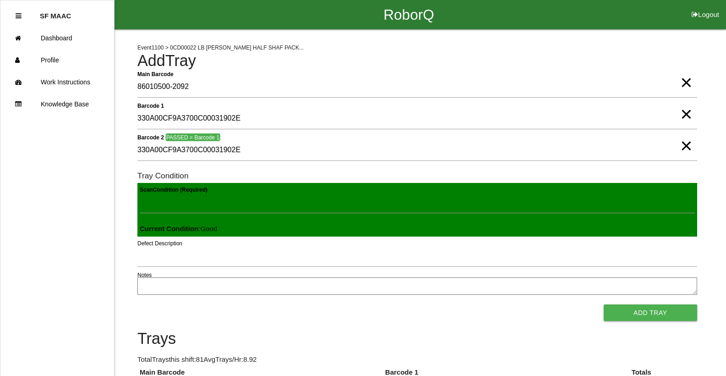
click at [604, 304] on button "Add Tray" at bounding box center [650, 312] width 93 height 16
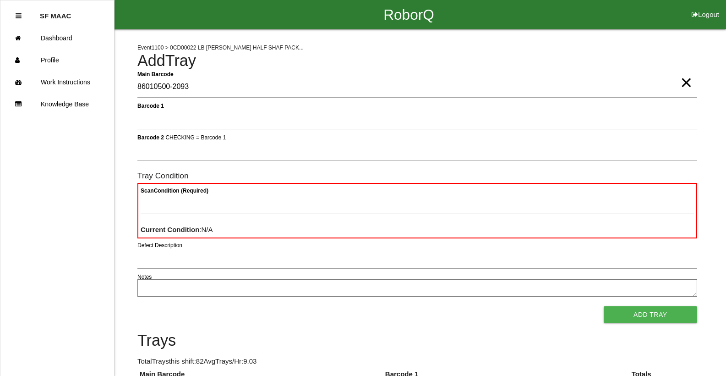
type Barcode "86010500-2093"
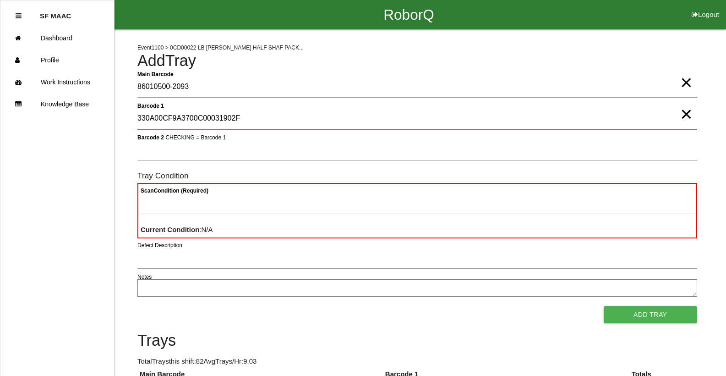
type 1 "330A00CF9A3700C00031902F"
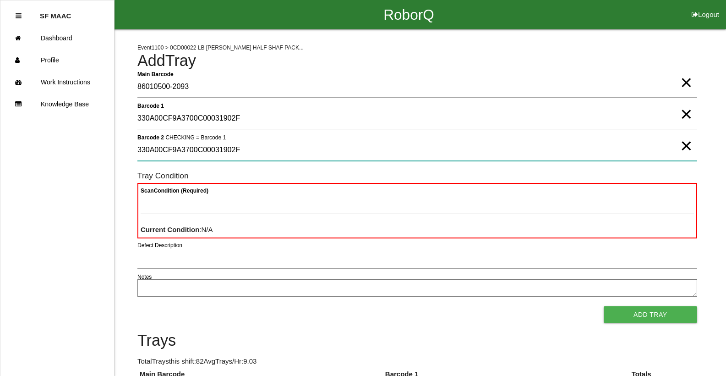
type 2 "330A00CF9A3700C00031902F"
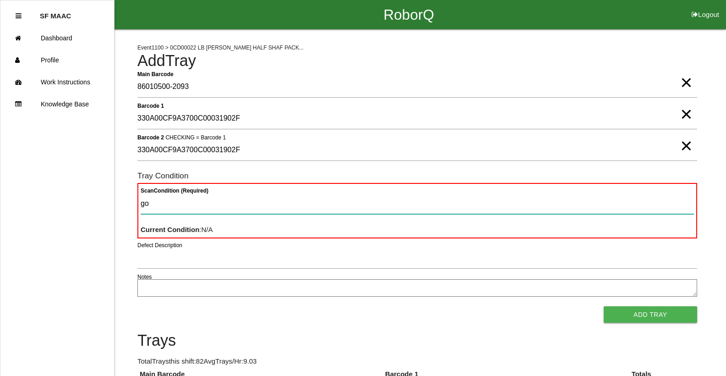
type Condition "goo"
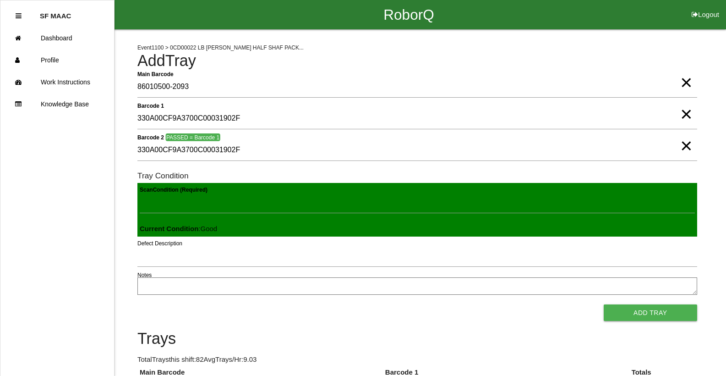
click at [604, 304] on button "Add Tray" at bounding box center [650, 312] width 93 height 16
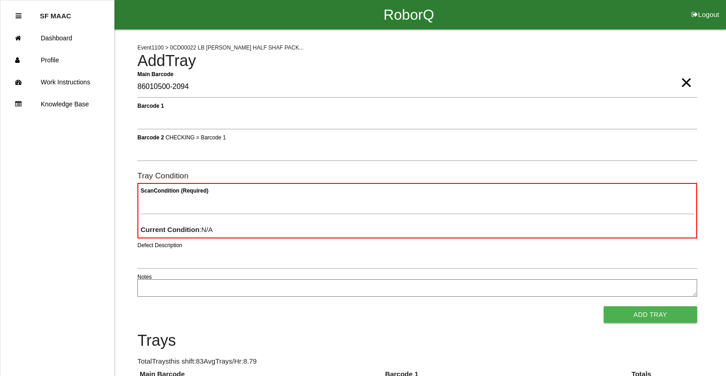
type Barcode "86010500-2094"
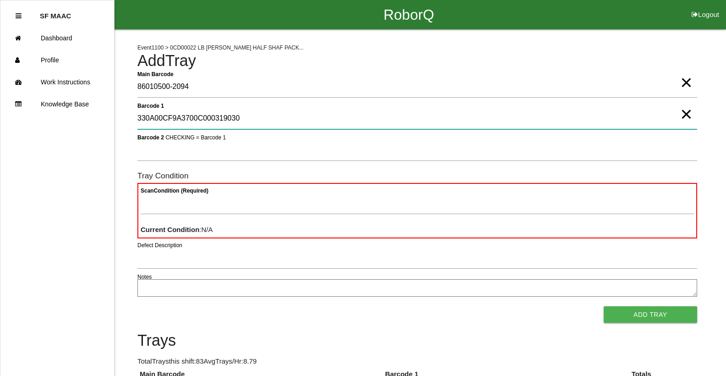
type 1 "330A00CF9A3700C000319030"
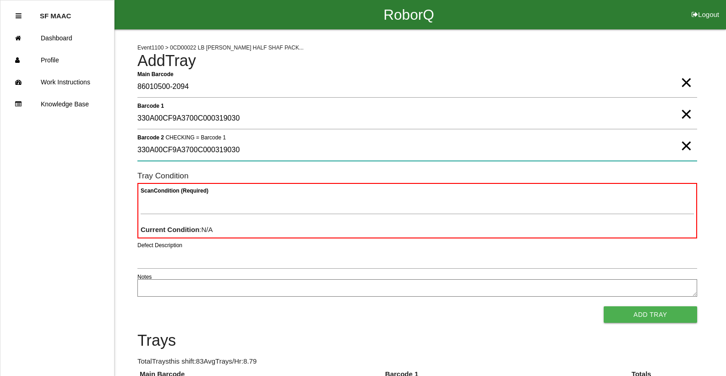
type 2 "330A00CF9A3700C000319030"
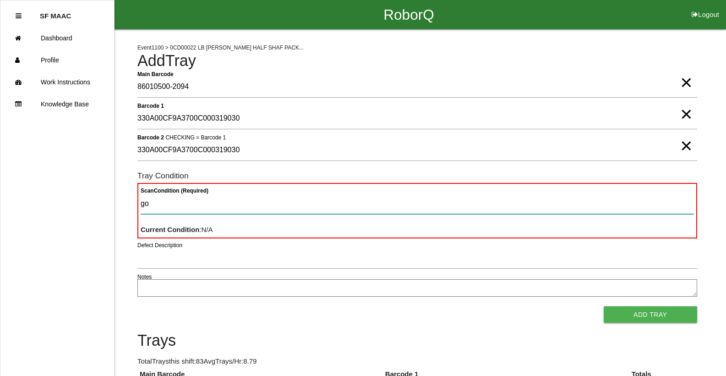
type Condition "goo"
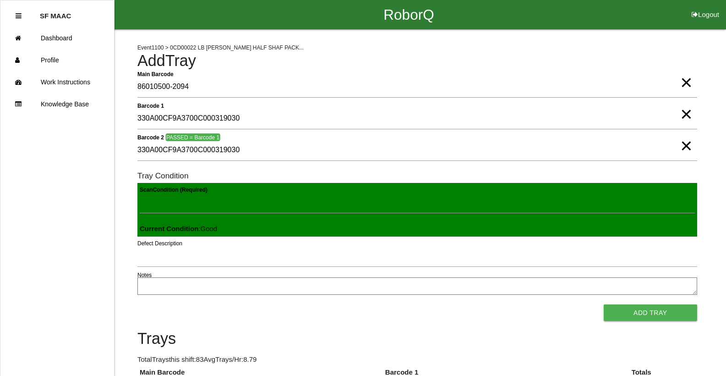
click at [604, 304] on button "Add Tray" at bounding box center [650, 312] width 93 height 16
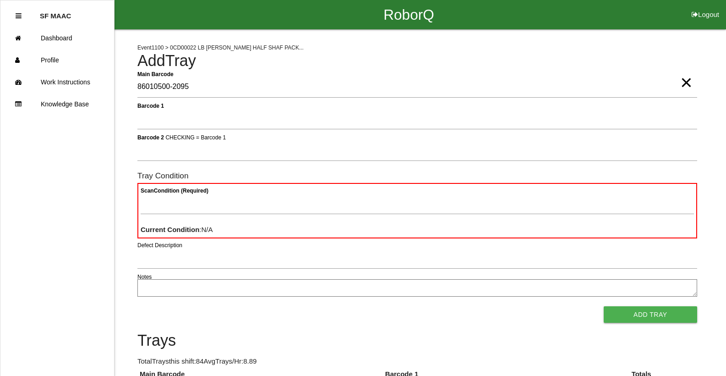
type Barcode "86010500-2095"
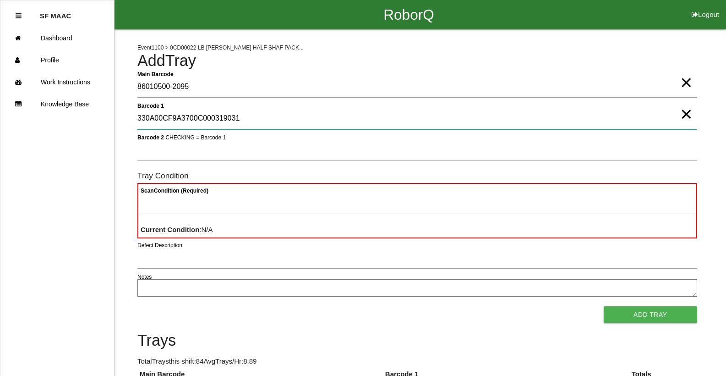
type 1 "330A00CF9A3700C000319031"
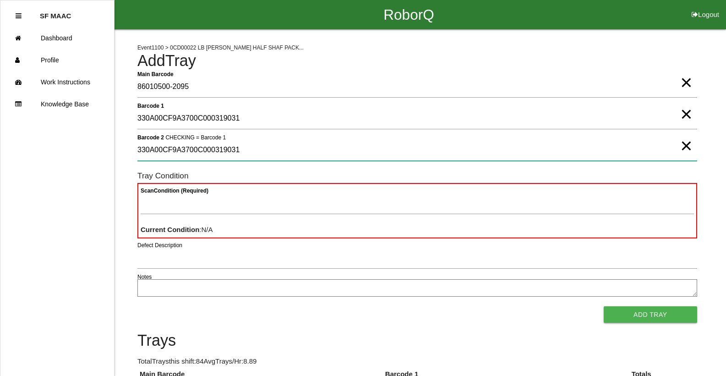
type 2 "330A00CF9A3700C000319031"
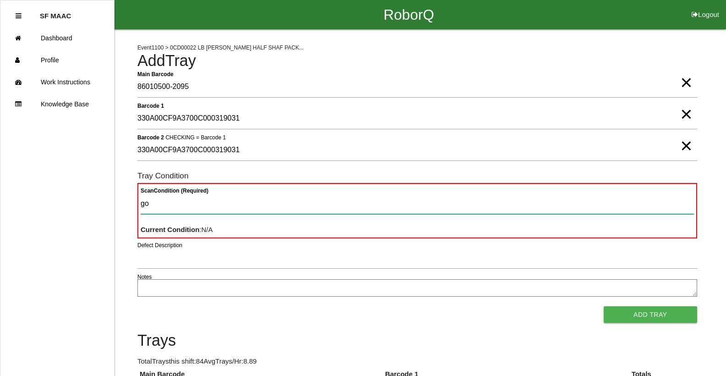
type Condition "goo"
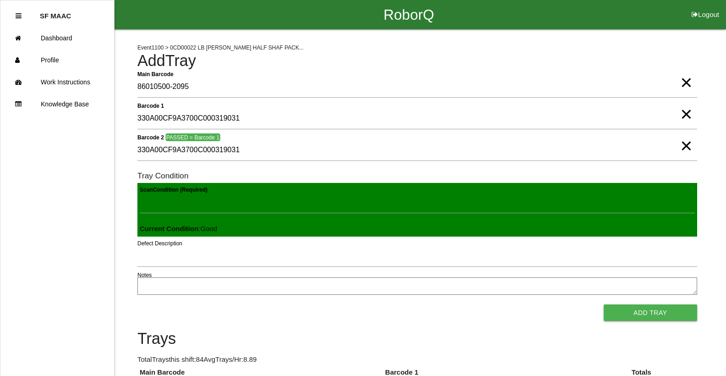
click at [604, 304] on button "Add Tray" at bounding box center [650, 312] width 93 height 16
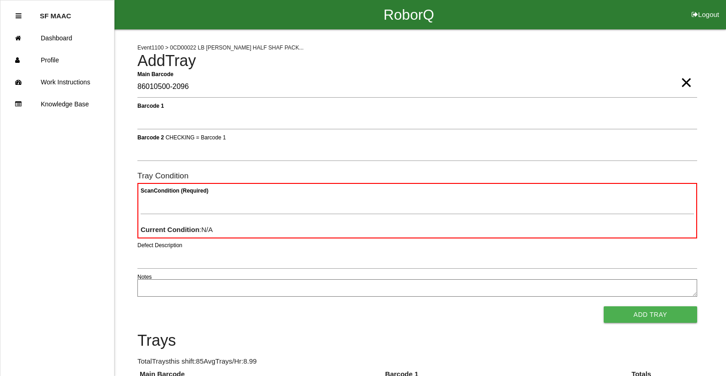
type Barcode "86010500-2096"
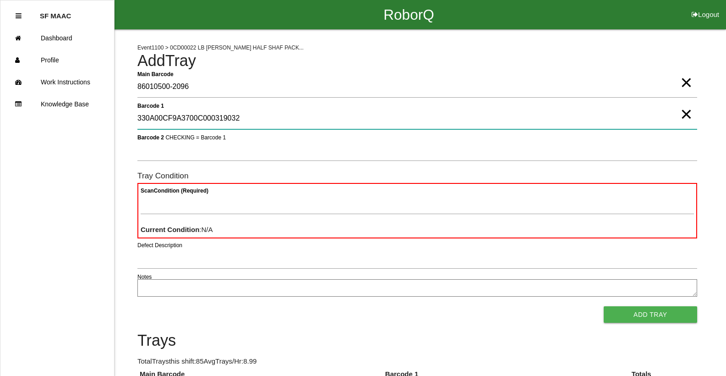
type 1 "330A00CF9A3700C000319032"
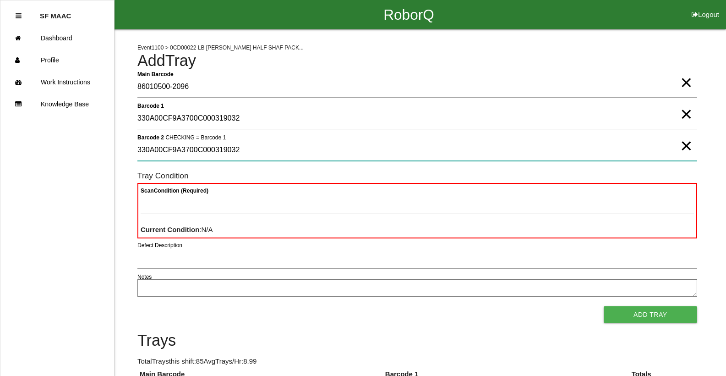
type 2 "330A00CF9A3700C000319032"
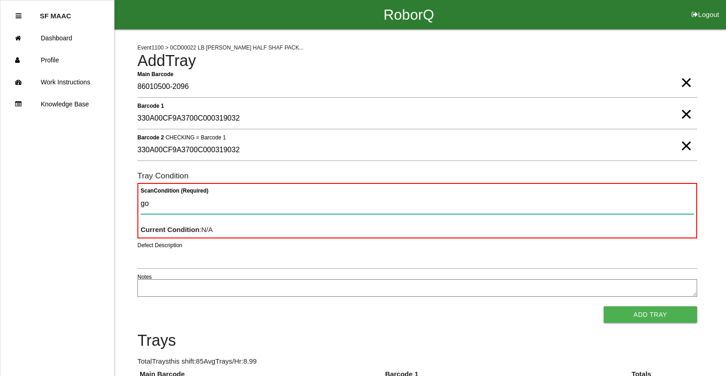
type Condition "goo"
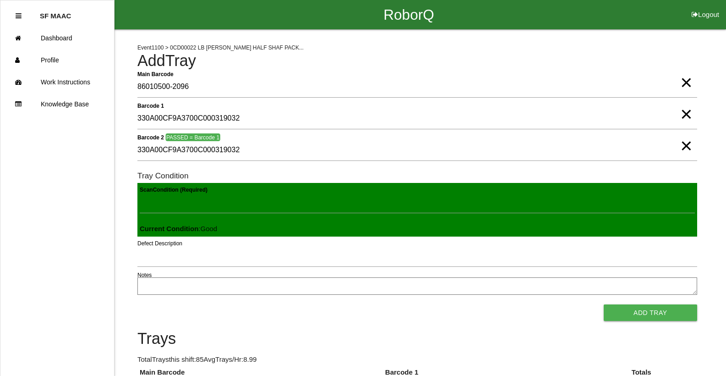
click button "Add Tray" at bounding box center [650, 312] width 93 height 16
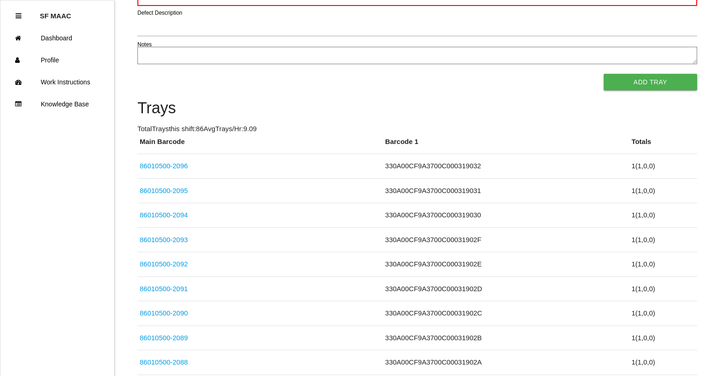
scroll to position [191, 0]
